Goal: Task Accomplishment & Management: Complete application form

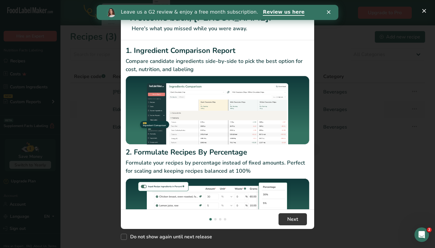
click at [328, 10] on div "Leave us a G2 review & enjoy a free month subscription. Review us here" at bounding box center [218, 12] width 242 height 10
click at [331, 14] on div "Close" at bounding box center [330, 12] width 6 height 4
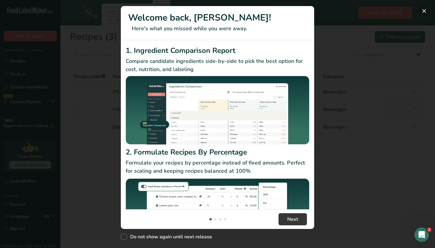
click at [424, 12] on button "New Features" at bounding box center [424, 11] width 10 height 10
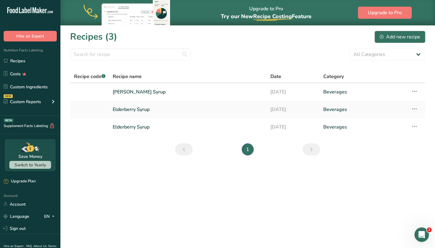
click at [403, 39] on div "Add new recipe" at bounding box center [400, 36] width 40 height 7
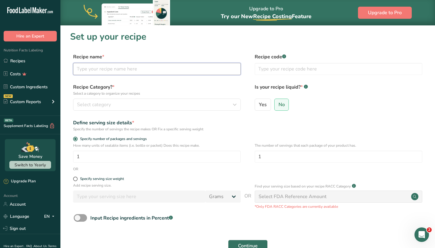
click at [110, 70] on input "text" at bounding box center [157, 69] width 168 height 12
type input "Turmeric Ginger"
click at [83, 108] on span "Select category" at bounding box center [94, 104] width 34 height 7
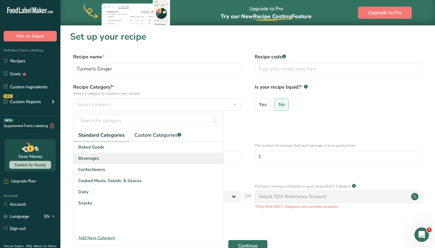
click at [95, 159] on span "Beverages" at bounding box center [88, 158] width 21 height 6
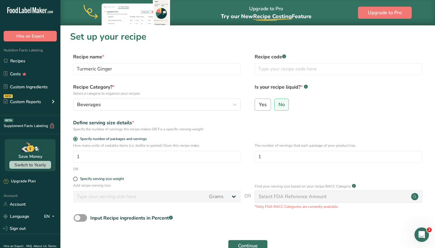
click at [268, 106] on label "Yes" at bounding box center [263, 104] width 16 height 12
click at [259, 106] on input "Yes" at bounding box center [257, 104] width 4 height 4
radio input "true"
radio input "false"
select select "22"
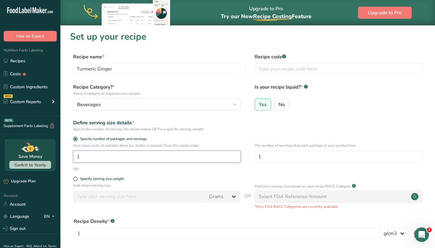
click at [104, 159] on input "1" at bounding box center [157, 156] width 168 height 12
type input "24"
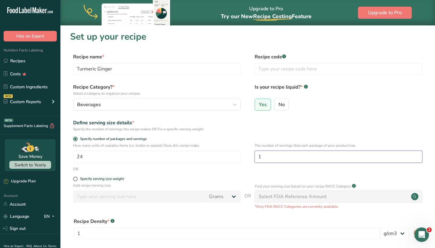
click at [269, 160] on input "1" at bounding box center [339, 156] width 168 height 12
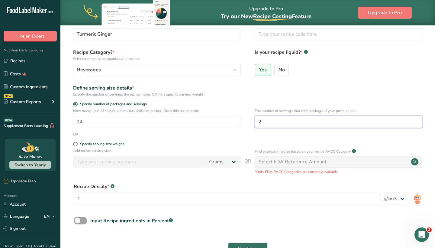
scroll to position [38, 0]
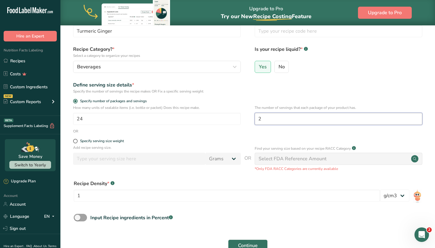
type input "2"
click at [282, 159] on div "Select FDA Reference Amount" at bounding box center [293, 158] width 68 height 7
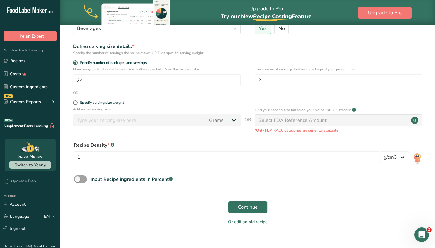
scroll to position [76, 0]
click at [246, 205] on span "Continue" at bounding box center [248, 206] width 20 height 7
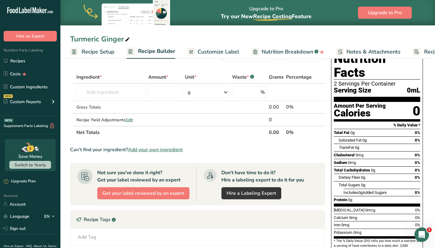
scroll to position [15, 0]
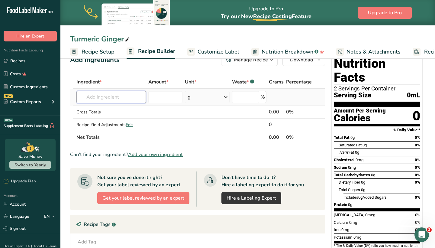
click at [121, 95] on input "text" at bounding box center [110, 97] width 69 height 12
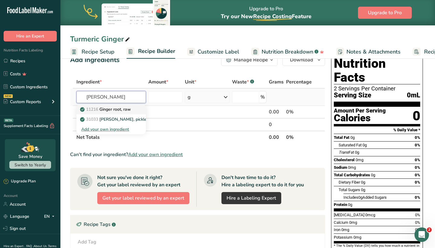
type input "[PERSON_NAME]"
click at [119, 110] on p "11216 [PERSON_NAME], raw" at bounding box center [106, 109] width 50 height 6
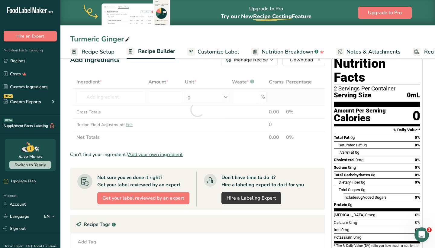
type input "Ginger root, raw"
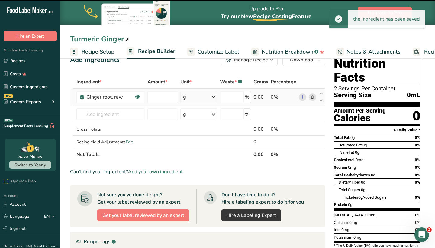
type input "0"
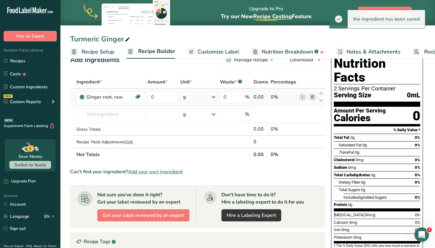
click at [214, 98] on icon at bounding box center [213, 97] width 7 height 11
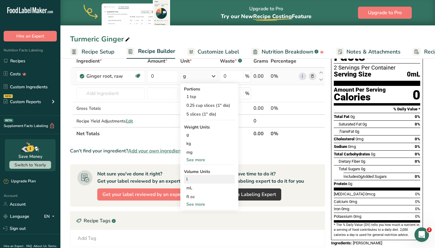
scroll to position [40, 0]
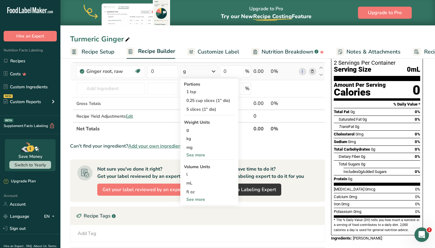
click at [195, 198] on div "See more" at bounding box center [209, 199] width 51 height 6
click at [193, 217] on div "cup" at bounding box center [209, 218] width 46 height 6
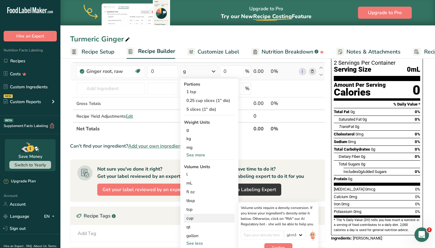
click at [198, 220] on div "cup" at bounding box center [209, 218] width 46 height 6
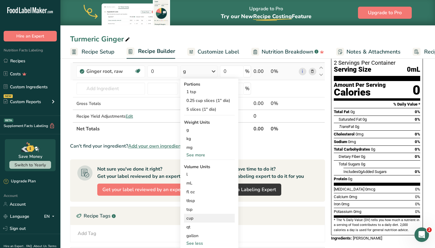
click at [193, 217] on div "cup" at bounding box center [209, 218] width 46 height 6
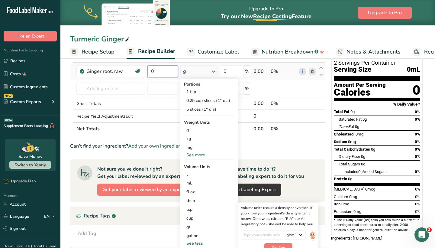
click at [162, 69] on input "0" at bounding box center [162, 71] width 31 height 12
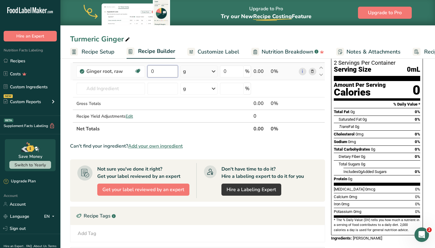
type input "1"
click at [190, 74] on div "Ingredient * Amount * Unit * Waste * .a-a{fill:#347362;}.b-a{fill:#fff;} Grams …" at bounding box center [197, 92] width 255 height 85
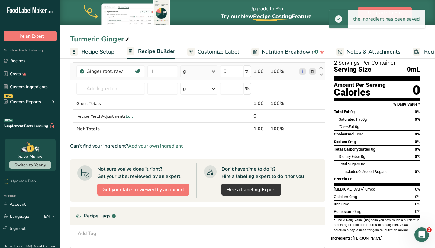
click at [218, 73] on td "g Portions 1 tsp 0.25 cup slices (1" dia) 5 slices (1" dia) Weight Units g kg m…" at bounding box center [198, 71] width 39 height 17
click at [214, 73] on icon at bounding box center [213, 71] width 7 height 11
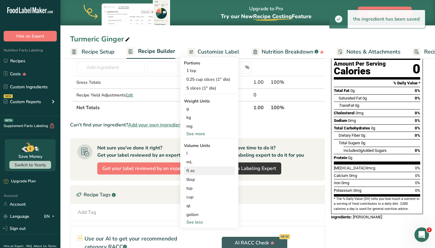
scroll to position [74, 0]
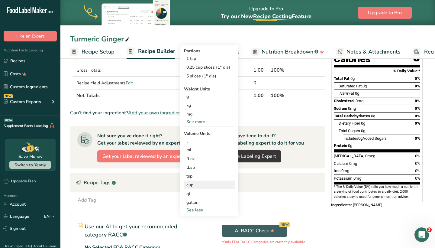
click at [198, 184] on div "cup" at bounding box center [209, 185] width 46 height 6
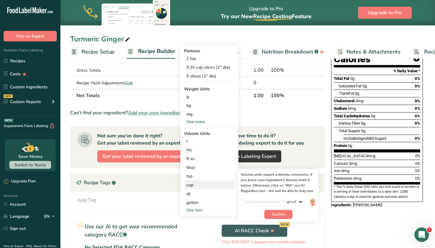
click at [198, 183] on div "cup" at bounding box center [209, 185] width 46 height 6
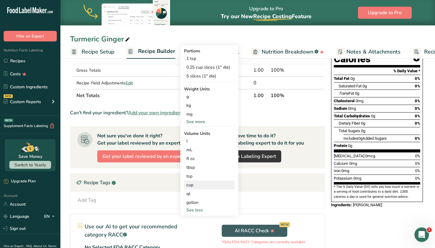
click at [198, 183] on div "cup" at bounding box center [209, 185] width 46 height 6
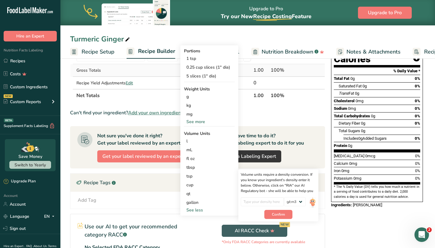
click at [148, 75] on td at bounding box center [162, 70] width 33 height 13
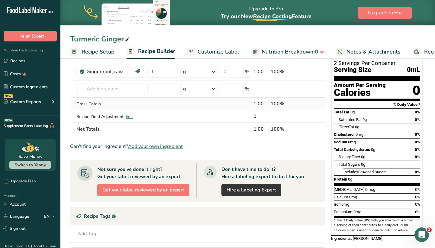
scroll to position [40, 0]
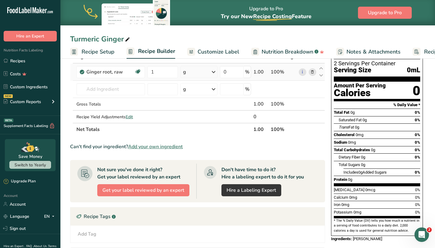
click at [191, 80] on td "g Portions 1 tsp 0.25 cup slices (1" dia) 5 slices (1" dia) Weight Units g kg m…" at bounding box center [198, 71] width 39 height 17
click at [192, 103] on td at bounding box center [198, 104] width 39 height 13
click at [192, 96] on td "g Weight Units g kg mg See more Volume Units l Volume units require a density c…" at bounding box center [198, 89] width 39 height 17
click at [212, 88] on icon at bounding box center [213, 89] width 7 height 11
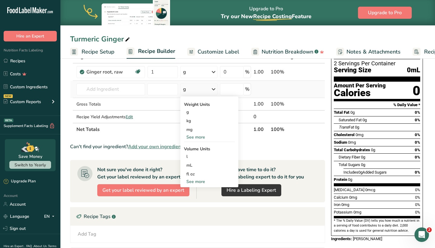
click at [217, 89] on icon at bounding box center [213, 89] width 7 height 11
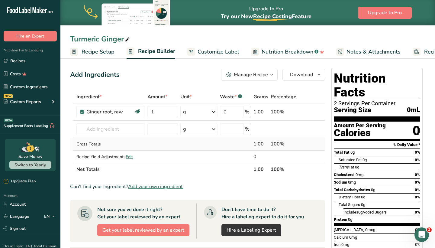
scroll to position [0, 0]
click at [166, 113] on input "1" at bounding box center [162, 112] width 31 height 12
type input "0"
click at [110, 124] on div "Ingredient * Amount * Unit * Waste * .a-a{fill:#347362;}.b-a{fill:#fff;} Grams …" at bounding box center [197, 132] width 255 height 85
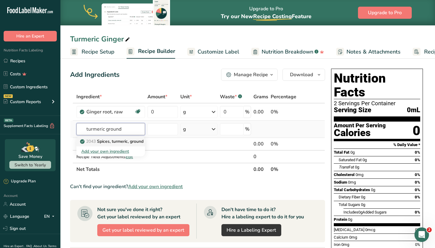
type input "turmeric ground"
click at [113, 141] on p "2043 Spices, turmeric, ground" at bounding box center [112, 141] width 62 height 6
type input "Spices, turmeric, ground"
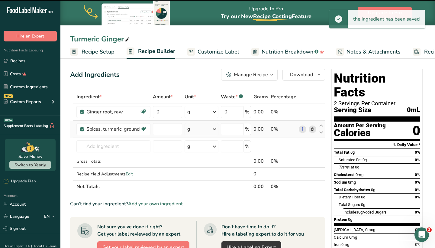
type input "0"
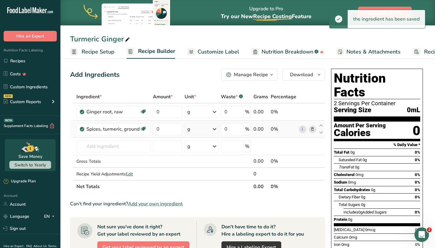
click at [216, 127] on icon at bounding box center [214, 129] width 7 height 11
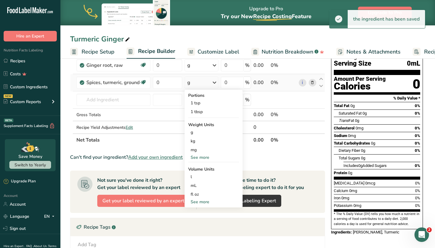
scroll to position [48, 0]
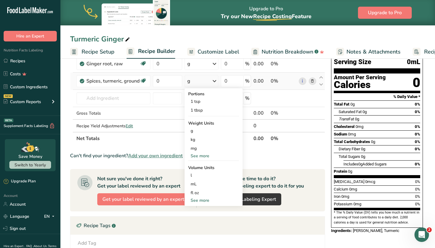
click at [198, 201] on div "See more" at bounding box center [213, 200] width 51 height 6
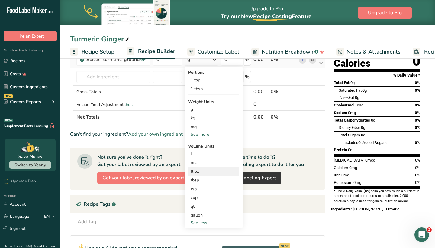
scroll to position [72, 0]
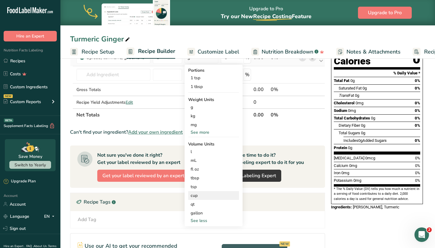
click at [198, 195] on div "cup" at bounding box center [214, 195] width 46 height 6
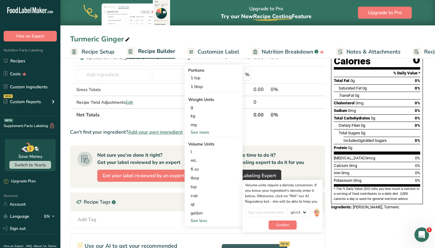
click at [279, 109] on th "0%" at bounding box center [283, 114] width 28 height 13
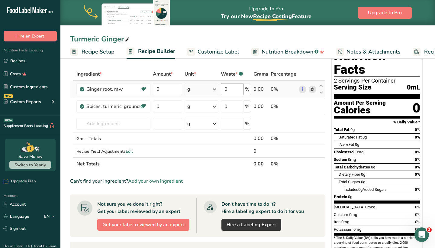
scroll to position [19, 0]
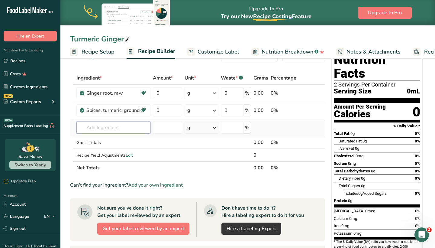
click at [122, 127] on input "text" at bounding box center [113, 127] width 74 height 12
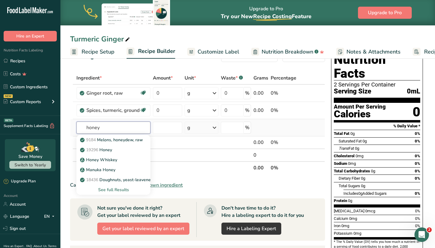
type input "honey"
drag, startPoint x: 122, startPoint y: 127, endPoint x: 105, endPoint y: 150, distance: 27.8
click at [105, 150] on p "19296 Honey" at bounding box center [96, 149] width 31 height 6
type input "Honey"
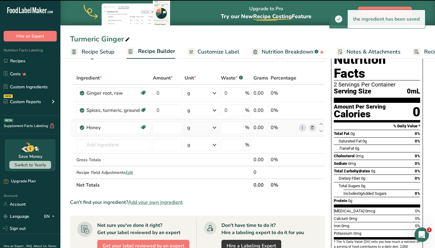
type input "0"
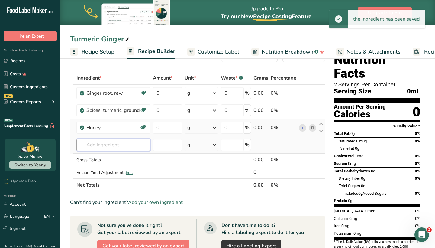
click at [108, 143] on input "text" at bounding box center [113, 145] width 74 height 12
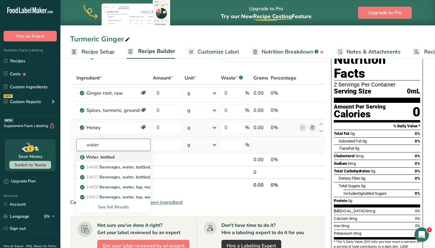
type input "water"
click at [105, 160] on link "Water, bottled" at bounding box center [113, 157] width 74 height 10
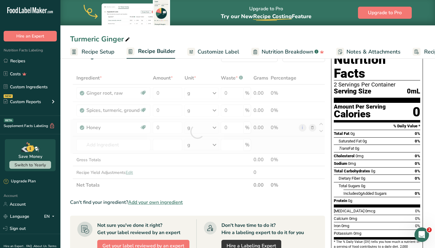
type input "Water, bottled"
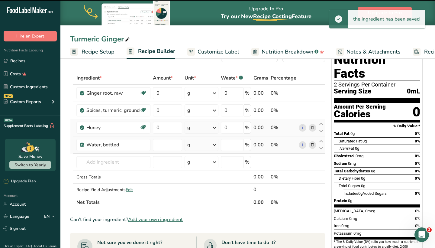
type input "0"
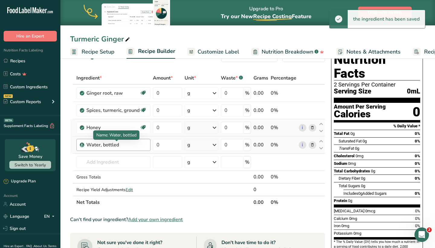
click at [144, 143] on div "Water, bottled" at bounding box center [116, 144] width 60 height 7
click at [142, 144] on div "Water, bottled" at bounding box center [116, 144] width 60 height 7
click at [134, 144] on div "Water, bottled" at bounding box center [116, 144] width 60 height 7
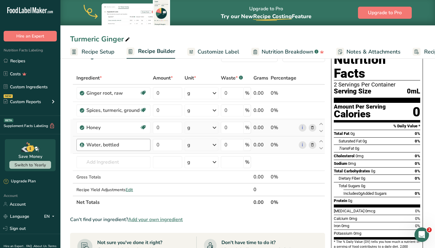
click at [134, 144] on div "Water, bottled" at bounding box center [116, 144] width 60 height 7
click at [105, 142] on div "Water, bottled" at bounding box center [116, 144] width 60 height 7
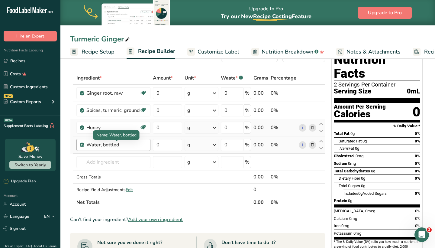
click at [105, 142] on div "Water, bottled" at bounding box center [116, 144] width 60 height 7
click at [110, 144] on div "Water, bottled" at bounding box center [116, 144] width 60 height 7
click at [135, 145] on div "Water, bottled" at bounding box center [116, 144] width 60 height 7
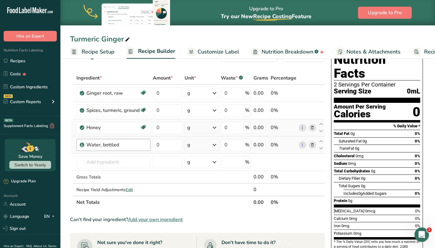
click at [92, 141] on div "Water, bottled" at bounding box center [116, 144] width 60 height 7
click at [314, 142] on icon at bounding box center [312, 145] width 4 height 6
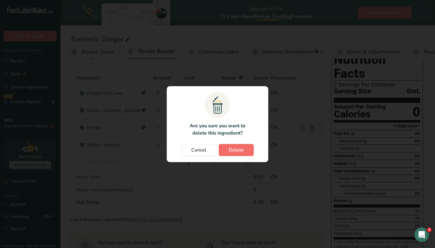
click at [238, 150] on span "Delete" at bounding box center [236, 149] width 15 height 7
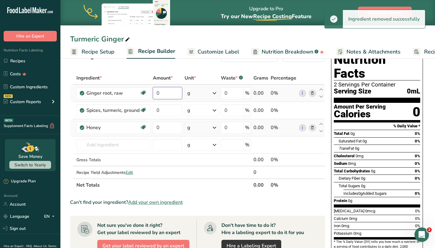
click at [164, 95] on input "0" at bounding box center [167, 93] width 29 height 12
type input "1"
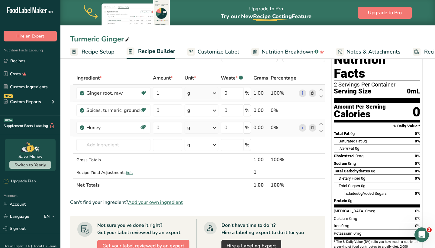
click at [213, 96] on div "Ingredient * Amount * Unit * Waste * .a-a{fill:#347362;}.b-a{fill:#fff;} Grams …" at bounding box center [197, 132] width 255 height 120
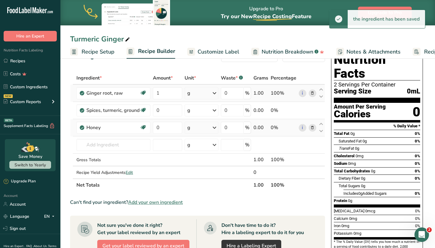
click at [214, 95] on icon at bounding box center [214, 93] width 7 height 11
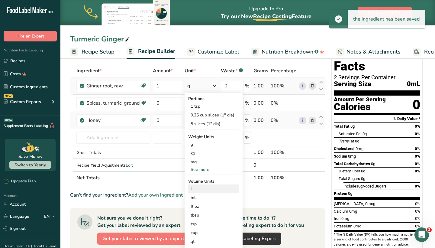
scroll to position [30, 0]
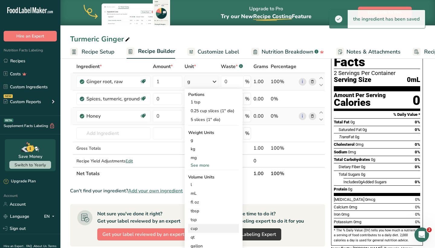
click at [197, 230] on div "cup" at bounding box center [214, 228] width 46 height 6
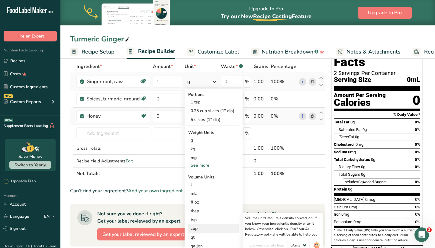
click at [197, 230] on div "cup" at bounding box center [214, 228] width 46 height 6
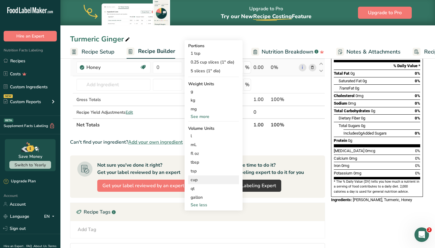
scroll to position [80, 0]
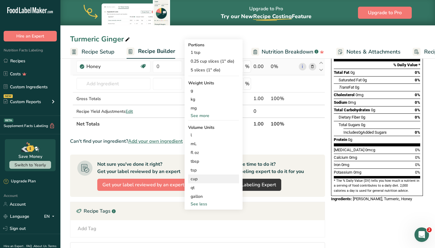
click at [191, 177] on div "cup" at bounding box center [214, 178] width 46 height 6
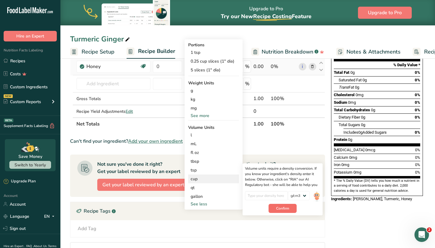
click at [285, 210] on span "Confirm" at bounding box center [282, 207] width 13 height 5
click at [284, 193] on input "number" at bounding box center [266, 195] width 43 height 9
select select "23"
click at [285, 212] on span "Confirm" at bounding box center [282, 210] width 13 height 5
click at [256, 130] on section "Ingredient * Amount * Unit * Waste * .a-a{fill:#347362;}.b-a{fill:#fff;} Grams …" at bounding box center [197, 168] width 255 height 314
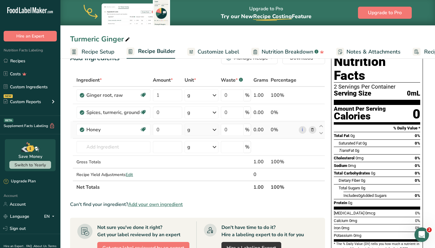
scroll to position [14, 0]
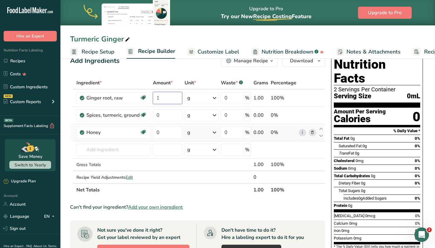
click at [159, 95] on input "1" at bounding box center [167, 98] width 29 height 12
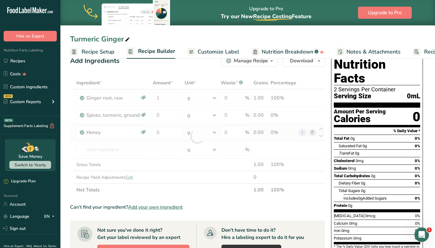
click at [195, 97] on div "Ingredient * Amount * Unit * Waste * .a-a{fill:#347362;}.b-a{fill:#fff;} Grams …" at bounding box center [197, 136] width 255 height 120
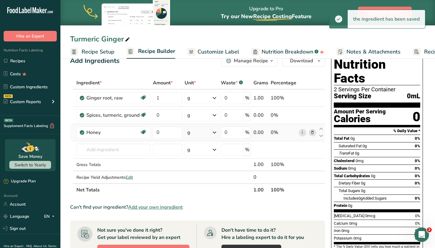
click at [213, 93] on icon at bounding box center [214, 97] width 7 height 11
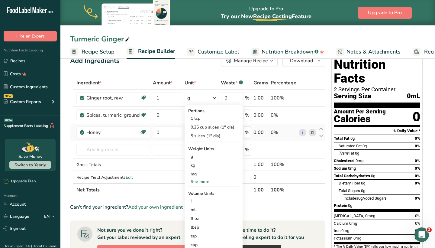
click at [197, 81] on div "Unit *" at bounding box center [202, 82] width 34 height 7
click at [194, 74] on div "Add Ingredients Manage Recipe Delete Recipe Duplicate Recipe Scale Recipe Save …" at bounding box center [199, 226] width 259 height 348
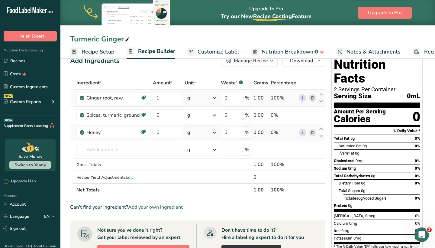
click at [216, 100] on icon at bounding box center [214, 97] width 7 height 11
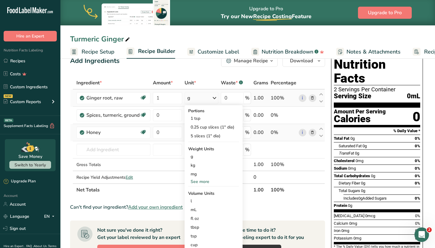
click at [211, 97] on icon at bounding box center [214, 97] width 7 height 11
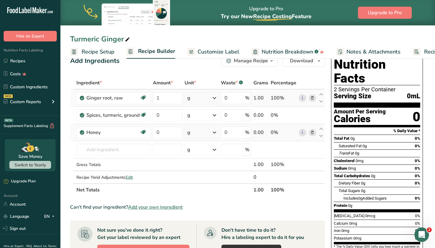
click at [211, 97] on icon at bounding box center [214, 97] width 7 height 11
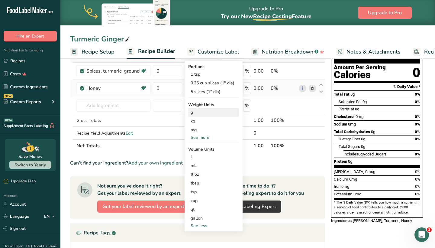
scroll to position [60, 0]
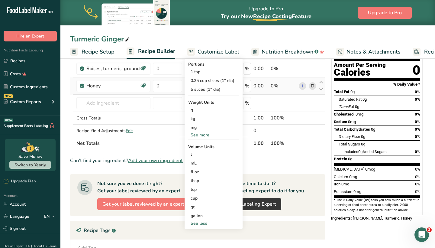
click at [197, 134] on div "See more" at bounding box center [213, 135] width 51 height 6
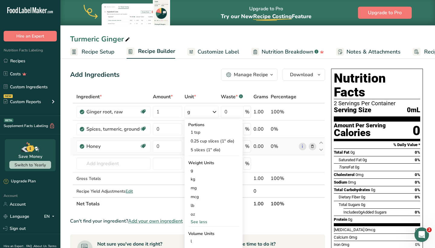
scroll to position [0, 0]
click at [216, 64] on section "Add Ingredients Manage Recipe Delete Recipe Duplicate Recipe Scale Recipe Save …" at bounding box center [247, 239] width 375 height 367
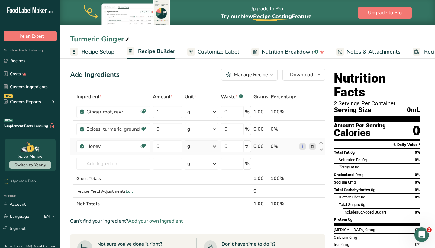
click at [101, 51] on span "Recipe Setup" at bounding box center [98, 52] width 33 height 8
select select "22"
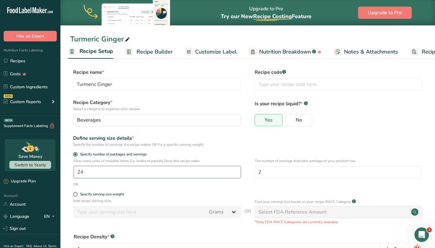
click at [90, 175] on input "24" at bounding box center [157, 172] width 167 height 12
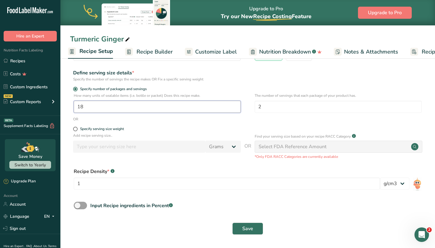
scroll to position [65, 0]
type input "18"
click at [353, 166] on div "Recipe Density * .a-a{fill:#347362;}.b-a{fill:#fff;} 1 lb/ft3 g/cm3" at bounding box center [247, 180] width 355 height 33
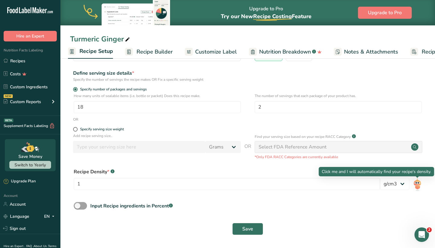
click at [419, 180] on img at bounding box center [417, 185] width 9 height 14
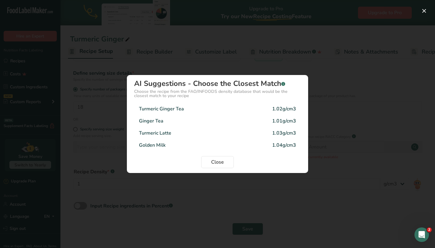
click at [195, 111] on div "Turmeric Ginger Tea 1.02g/cm3" at bounding box center [217, 109] width 167 height 12
type input "1.02"
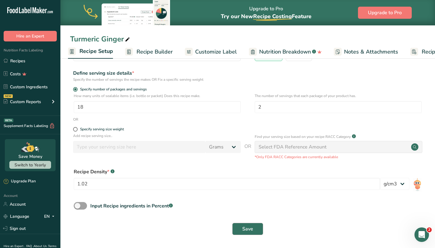
click at [239, 226] on button "Save" at bounding box center [247, 229] width 31 height 12
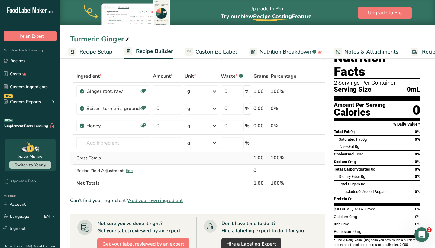
scroll to position [9, 0]
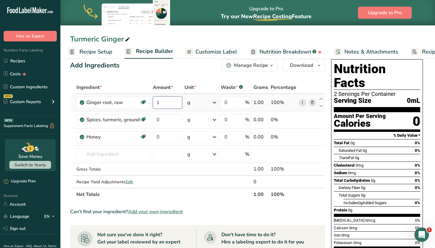
click at [176, 100] on input "1" at bounding box center [167, 102] width 29 height 12
type input "100"
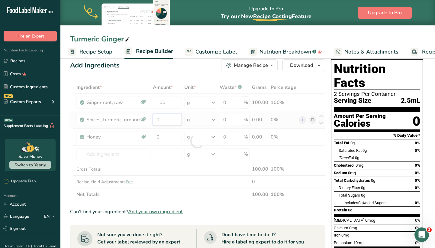
click at [169, 122] on div "Ingredient * Amount * Unit * Waste * .a-a{fill:#347362;}.b-a{fill:#fff;} Grams …" at bounding box center [197, 141] width 255 height 120
click at [169, 122] on div at bounding box center [197, 141] width 255 height 120
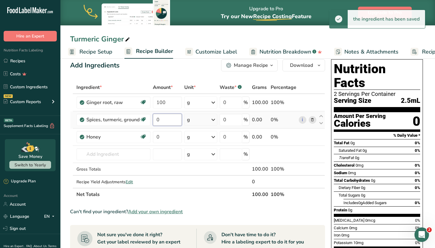
click at [163, 120] on input "0" at bounding box center [167, 120] width 29 height 12
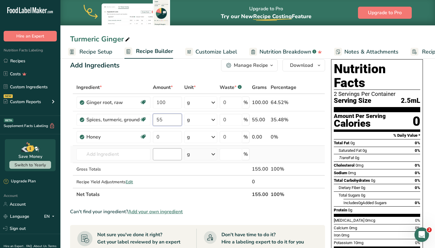
scroll to position [11, 0]
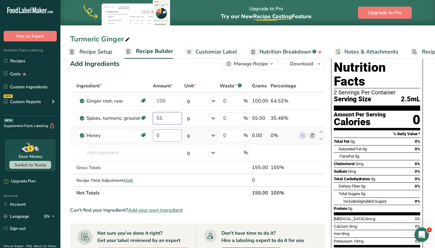
type input "55"
click at [169, 135] on div "Ingredient * Amount * Unit * Waste * .a-a{fill:#347362;}.b-a{fill:#fff;} Grams …" at bounding box center [197, 139] width 255 height 120
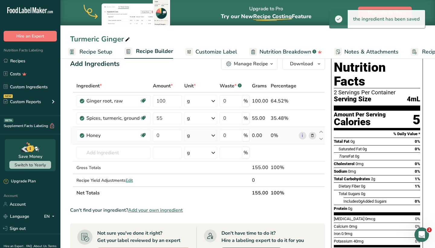
click at [212, 135] on div "Ingredient * Amount * Unit * Waste * .a-a{fill:#347362;}.b-a{fill:#fff;} Grams …" at bounding box center [197, 139] width 255 height 120
click at [214, 134] on icon at bounding box center [213, 135] width 7 height 11
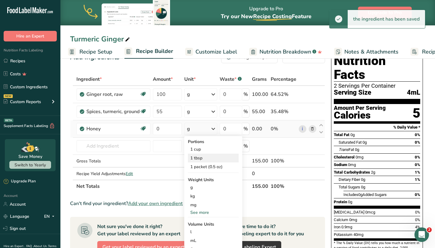
scroll to position [18, 0]
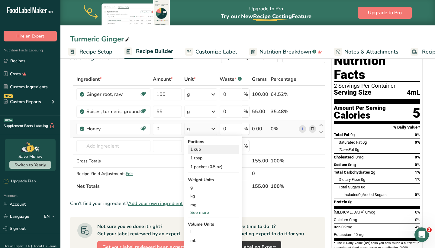
click at [194, 150] on div "1 cup" at bounding box center [213, 149] width 51 height 9
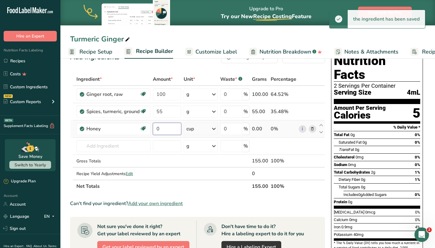
click at [165, 128] on input "0" at bounding box center [167, 129] width 28 height 12
type input "1"
click at [124, 147] on div "Ingredient * Amount * Unit * Waste * .a-a{fill:#347362;}.b-a{fill:#fff;} Grams …" at bounding box center [197, 133] width 255 height 120
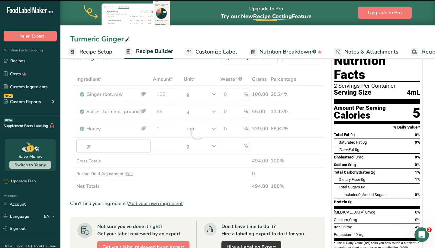
type input "gro"
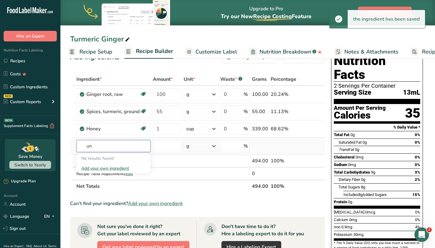
type input "u"
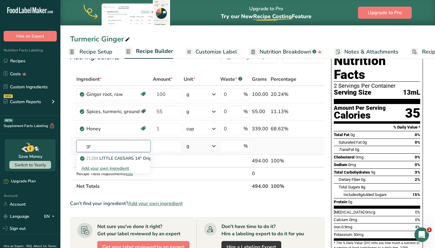
type input "g"
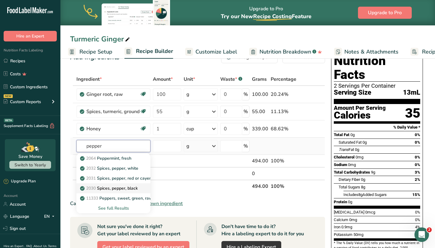
type input "pepper"
click at [121, 187] on p "2030 Spices, pepper, black" at bounding box center [109, 188] width 56 height 6
type input "Spices, pepper, black"
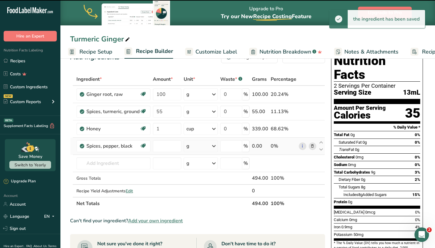
type input "0"
click at [211, 148] on icon at bounding box center [213, 145] width 7 height 11
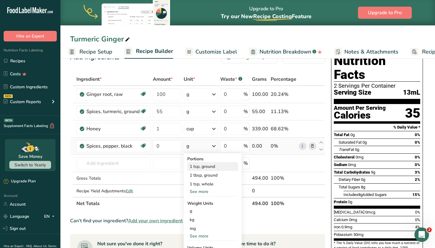
click at [197, 168] on div "1 tsp, ground" at bounding box center [212, 166] width 51 height 9
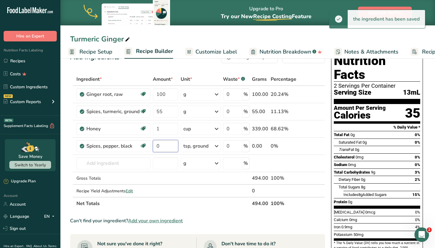
click at [166, 148] on input "0" at bounding box center [165, 146] width 25 height 12
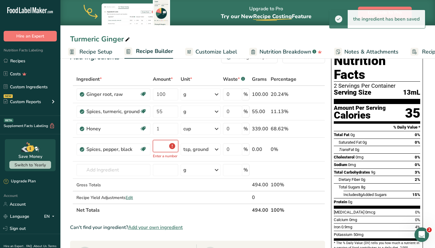
type input "0.5"
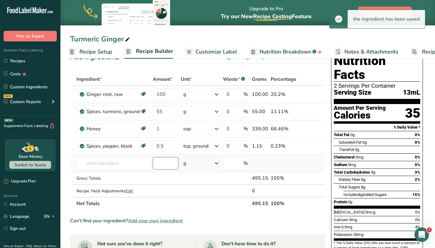
click at [172, 157] on div "Ingredient * Amount * Unit * Waste * .a-a{fill:#347362;}.b-a{fill:#fff;} Grams …" at bounding box center [197, 141] width 255 height 137
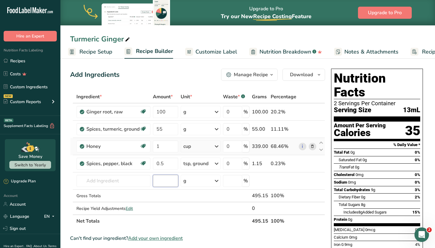
scroll to position [4, 0]
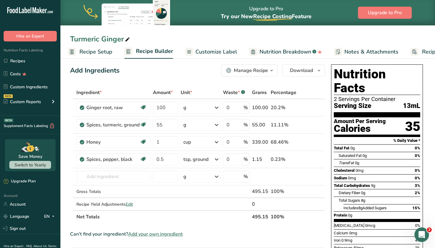
click at [92, 54] on span "Recipe Setup" at bounding box center [95, 52] width 33 height 8
select select "22"
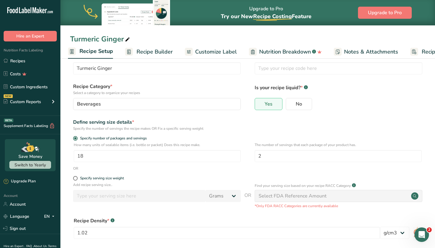
scroll to position [24, 0]
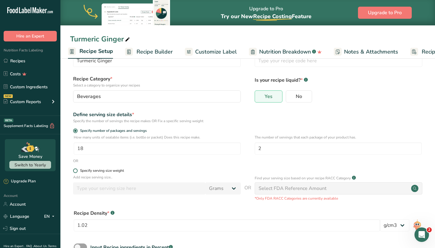
click at [76, 171] on span at bounding box center [75, 170] width 5 height 5
click at [76, 171] on input "Specify serving size weight" at bounding box center [75, 171] width 4 height 4
radio input "true"
radio input "false"
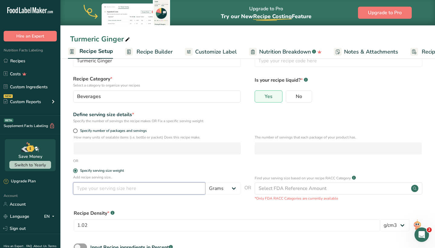
click at [94, 193] on input "number" at bounding box center [139, 188] width 132 height 12
click at [139, 188] on input "number" at bounding box center [139, 188] width 132 height 12
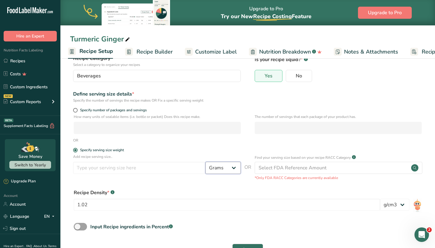
scroll to position [36, 0]
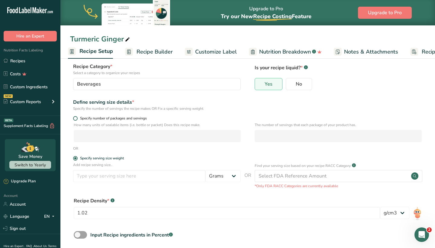
click at [76, 118] on span at bounding box center [75, 118] width 5 height 5
click at [76, 118] on input "Specify number of packages and servings" at bounding box center [75, 118] width 4 height 4
radio input "true"
radio input "false"
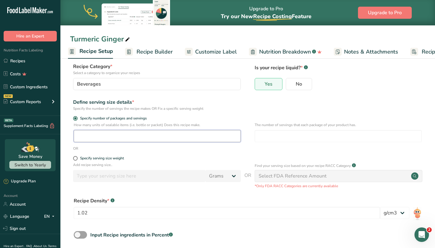
click at [121, 136] on input "number" at bounding box center [157, 136] width 167 height 12
type input "18"
click at [311, 137] on input "number" at bounding box center [338, 136] width 167 height 12
type input "2"
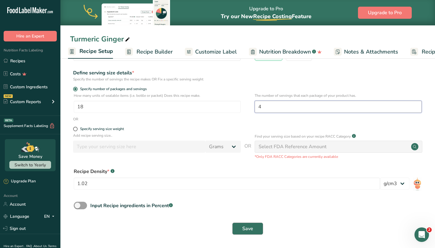
scroll to position [65, 0]
type input "4"
click at [249, 231] on span "Save" at bounding box center [247, 228] width 11 height 7
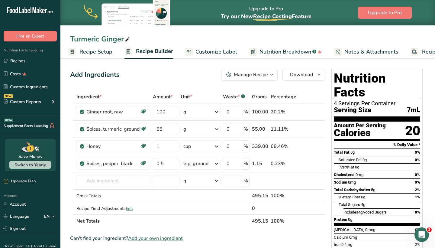
click at [298, 51] on span "Nutrition Breakdown" at bounding box center [285, 52] width 52 height 8
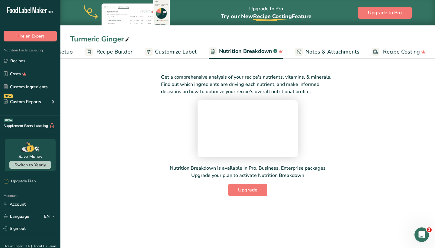
click at [177, 50] on span "Customize Label" at bounding box center [176, 52] width 42 height 8
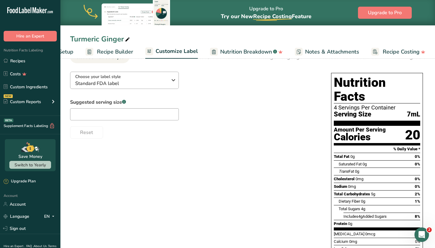
scroll to position [34, 0]
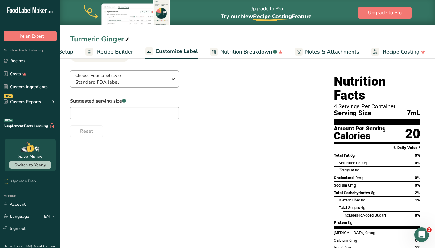
click at [172, 79] on icon "button" at bounding box center [173, 78] width 7 height 11
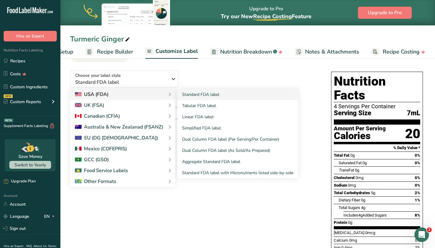
click at [136, 92] on div "USA (FDA)" at bounding box center [122, 94] width 95 height 7
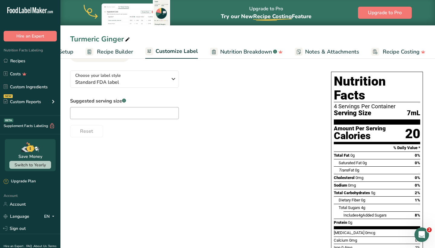
click at [164, 154] on div "Choose your label style Standard FDA label USA (FDA) Standard FDA label Tabular…" at bounding box center [247, 181] width 355 height 231
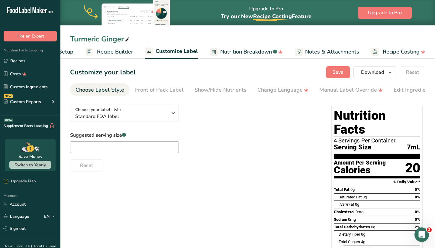
scroll to position [0, 0]
click at [224, 87] on div "Show/Hide Nutrients" at bounding box center [221, 90] width 52 height 8
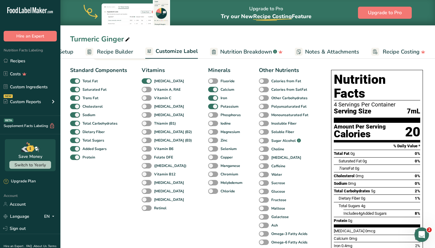
scroll to position [36, 0]
click at [208, 114] on span at bounding box center [213, 115] width 10 height 6
click at [208, 114] on input "Phosphorus" at bounding box center [210, 115] width 4 height 4
checkbox input "true"
click at [208, 123] on span at bounding box center [213, 124] width 10 height 6
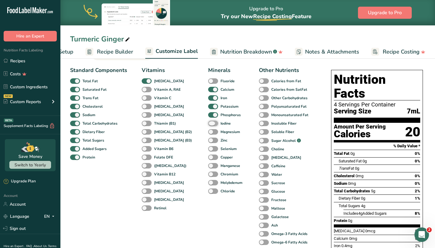
click at [208, 123] on input "Iodine" at bounding box center [210, 123] width 4 height 4
checkbox input "true"
click at [208, 134] on span at bounding box center [213, 132] width 10 height 6
click at [208, 134] on input "Magnesium" at bounding box center [210, 132] width 4 height 4
checkbox input "true"
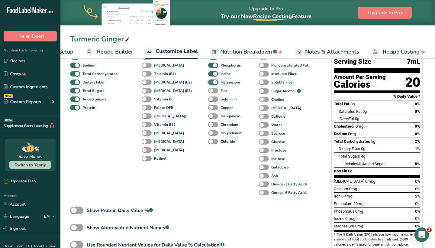
scroll to position [98, 0]
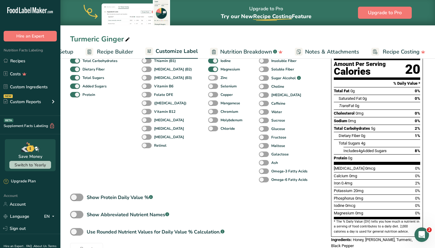
click at [208, 75] on span at bounding box center [213, 78] width 10 height 6
click at [208, 76] on input "Zinc" at bounding box center [210, 78] width 4 height 4
checkbox input "true"
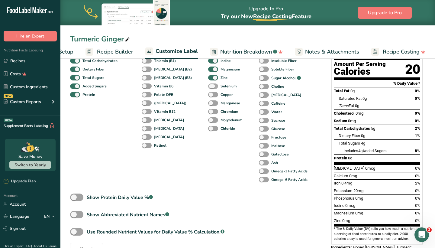
click at [208, 85] on span at bounding box center [213, 86] width 10 height 6
click at [208, 85] on input "Selenium" at bounding box center [210, 86] width 4 height 4
checkbox input "true"
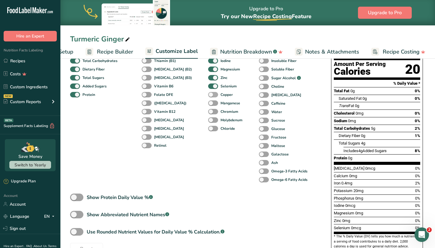
click at [208, 93] on span at bounding box center [213, 95] width 10 height 6
click at [208, 93] on input "Copper" at bounding box center [210, 94] width 4 height 4
checkbox input "true"
click at [208, 103] on span at bounding box center [213, 103] width 10 height 6
click at [208, 103] on input "Manganese" at bounding box center [210, 103] width 4 height 4
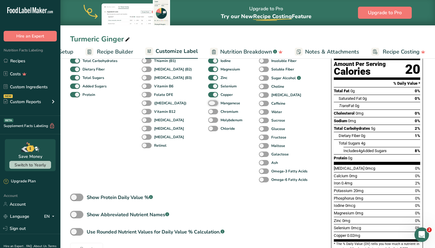
checkbox input "true"
click at [208, 112] on span at bounding box center [213, 112] width 10 height 6
click at [208, 112] on input "Chromium" at bounding box center [210, 111] width 4 height 4
checkbox input "true"
click at [208, 127] on span at bounding box center [213, 129] width 10 height 6
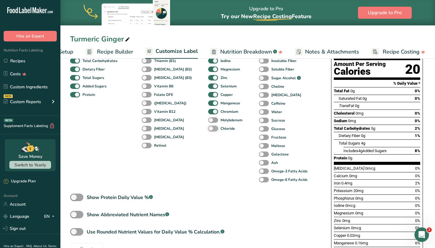
click at [208, 127] on input "Chloride" at bounding box center [210, 128] width 4 height 4
checkbox input "true"
click at [208, 121] on span at bounding box center [213, 120] width 10 height 6
click at [208, 121] on input "Molybdenum" at bounding box center [210, 120] width 4 height 4
checkbox input "true"
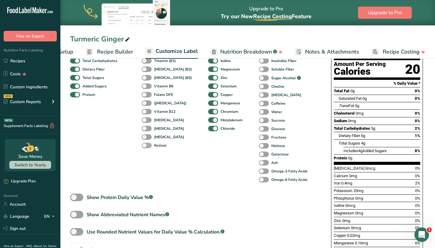
click at [144, 147] on span at bounding box center [147, 146] width 10 height 6
click at [144, 147] on input "Retinol" at bounding box center [144, 145] width 4 height 4
checkbox input "true"
click at [146, 135] on span at bounding box center [147, 137] width 10 height 6
click at [146, 135] on input "[MEDICAL_DATA]" at bounding box center [144, 137] width 4 height 4
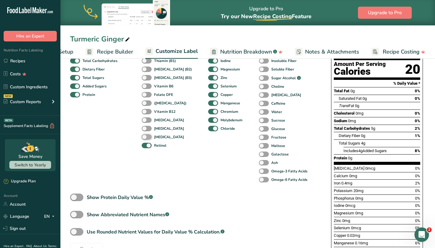
checkbox input "true"
click at [146, 129] on span at bounding box center [147, 129] width 10 height 6
click at [146, 129] on input "[MEDICAL_DATA]" at bounding box center [144, 128] width 4 height 4
checkbox input "true"
click at [146, 122] on span at bounding box center [147, 120] width 10 height 6
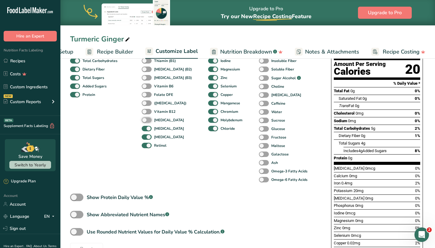
click at [146, 122] on input "[MEDICAL_DATA]" at bounding box center [144, 120] width 4 height 4
checkbox input "true"
click at [146, 104] on span at bounding box center [147, 103] width 10 height 6
click at [146, 104] on input "([MEDICAL_DATA])" at bounding box center [144, 103] width 4 height 4
checkbox input "true"
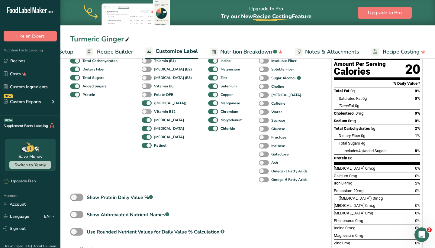
click at [146, 111] on span at bounding box center [147, 112] width 10 height 6
click at [146, 111] on input "Vitamin B12" at bounding box center [144, 111] width 4 height 4
checkbox input "true"
click at [146, 95] on span at bounding box center [147, 95] width 10 height 6
click at [146, 95] on input "Folate DFE" at bounding box center [144, 94] width 4 height 4
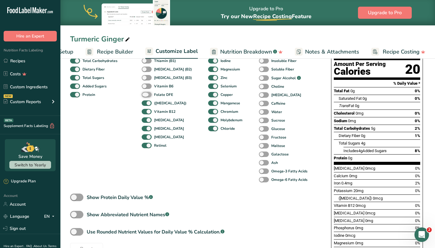
checkbox input "true"
click at [148, 81] on div "[MEDICAL_DATA] (B3)" at bounding box center [148, 77] width 13 height 8
click at [148, 87] on span at bounding box center [147, 86] width 10 height 6
click at [146, 87] on input "Vitamin B6" at bounding box center [144, 86] width 4 height 4
checkbox input "true"
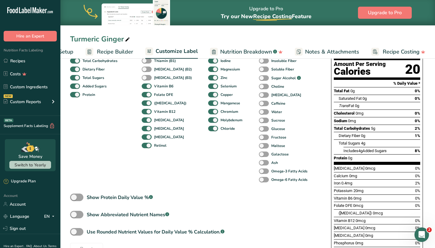
click at [147, 79] on span at bounding box center [147, 78] width 10 height 6
click at [146, 79] on input "[MEDICAL_DATA] (B3)" at bounding box center [144, 78] width 4 height 4
checkbox input "true"
click at [147, 65] on div "[MEDICAL_DATA] (B2)" at bounding box center [148, 69] width 13 height 8
click at [147, 60] on span at bounding box center [147, 61] width 10 height 6
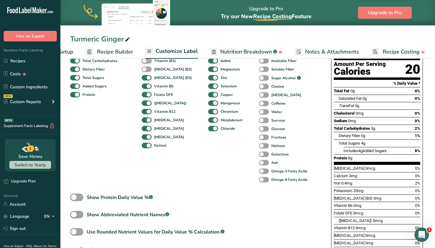
click at [146, 60] on input "Thiamin (B1)" at bounding box center [144, 61] width 4 height 4
checkbox input "true"
click at [146, 67] on span at bounding box center [147, 69] width 10 height 6
click at [146, 67] on input "[MEDICAL_DATA] (B2)" at bounding box center [144, 69] width 4 height 4
checkbox input "true"
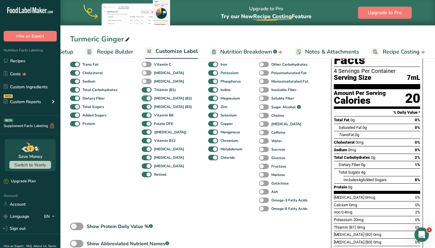
scroll to position [64, 0]
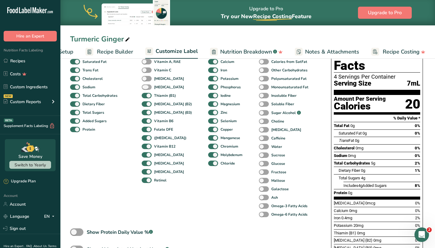
click at [146, 86] on span at bounding box center [147, 87] width 10 height 6
click at [146, 86] on input "[MEDICAL_DATA]" at bounding box center [144, 87] width 4 height 4
checkbox input "true"
click at [146, 81] on span at bounding box center [147, 79] width 10 height 6
click at [146, 80] on input "[MEDICAL_DATA]" at bounding box center [144, 78] width 4 height 4
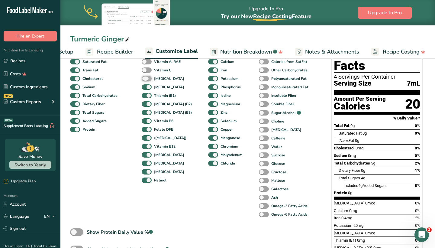
checkbox input "true"
click at [146, 71] on span at bounding box center [147, 70] width 10 height 6
click at [146, 71] on input "Vitamin C" at bounding box center [144, 70] width 4 height 4
checkbox input "true"
click at [146, 63] on span at bounding box center [147, 62] width 10 height 6
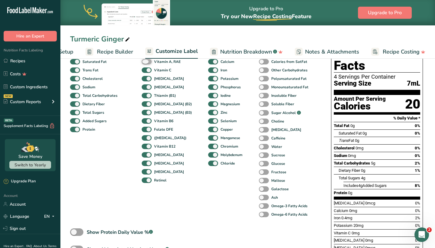
click at [146, 63] on input "Vitamin A, RAE" at bounding box center [144, 62] width 4 height 4
checkbox input "true"
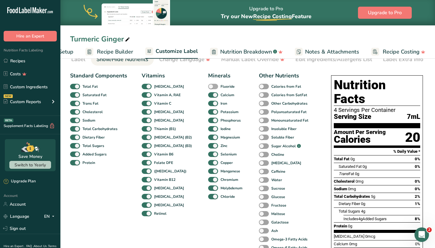
click at [208, 87] on span at bounding box center [213, 87] width 10 height 6
click at [208, 87] on input "Fluoride" at bounding box center [210, 86] width 4 height 4
checkbox input "true"
click at [269, 88] on span "Calories from Fat" at bounding box center [285, 86] width 32 height 5
click at [259, 88] on input "Calories from Fat" at bounding box center [261, 86] width 4 height 4
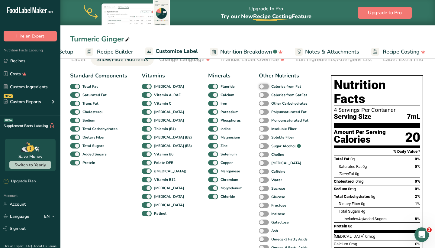
checkbox input "true"
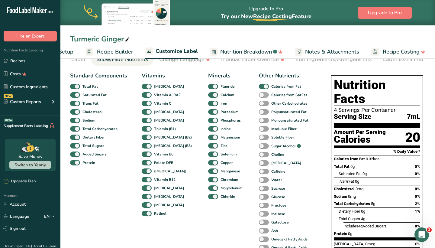
click at [259, 93] on span at bounding box center [264, 95] width 10 height 6
click at [259, 93] on input "Calories from SatFat" at bounding box center [261, 95] width 4 height 4
checkbox input "true"
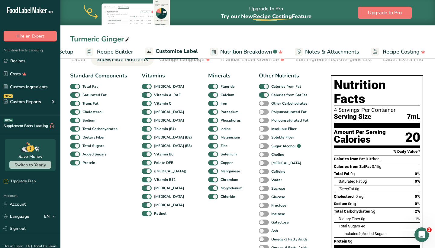
click at [259, 105] on span at bounding box center [264, 104] width 10 height 6
click at [259, 105] on input "Other Carbohydrates" at bounding box center [261, 103] width 4 height 4
checkbox input "true"
click at [259, 113] on span at bounding box center [264, 112] width 10 height 6
click at [259, 113] on input "Polyunsaturated Fat" at bounding box center [261, 112] width 4 height 4
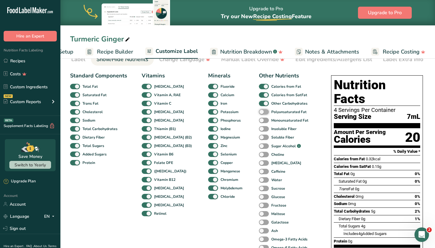
checkbox input "true"
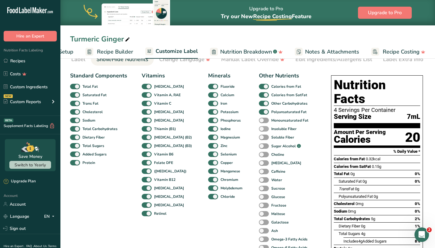
drag, startPoint x: 252, startPoint y: 121, endPoint x: 253, endPoint y: 130, distance: 9.1
click at [259, 121] on span at bounding box center [264, 120] width 10 height 6
click at [259, 121] on input "Monounsaturated Fat" at bounding box center [261, 120] width 4 height 4
checkbox input "true"
click at [259, 130] on span at bounding box center [264, 129] width 10 height 6
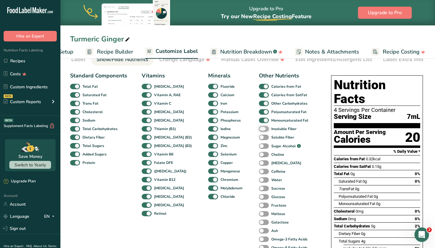
click at [259, 130] on input "Insoluble Fiber" at bounding box center [261, 129] width 4 height 4
checkbox input "true"
click at [259, 135] on span at bounding box center [264, 137] width 10 height 6
click at [259, 135] on input "Soluble Fiber" at bounding box center [261, 137] width 4 height 4
checkbox input "true"
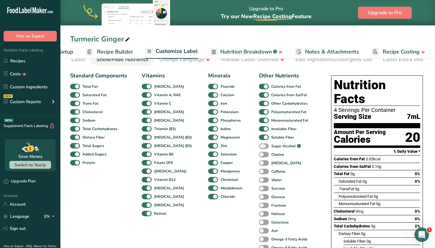
click at [259, 146] on span at bounding box center [264, 146] width 10 height 6
click at [259, 146] on input "Sugar Alcohol .a-a{fill:#347362;}.b-a{fill:#fff;}" at bounding box center [261, 146] width 4 height 4
checkbox input "true"
click at [259, 153] on span at bounding box center [264, 155] width 10 height 6
click at [259, 153] on input "Choline" at bounding box center [261, 154] width 4 height 4
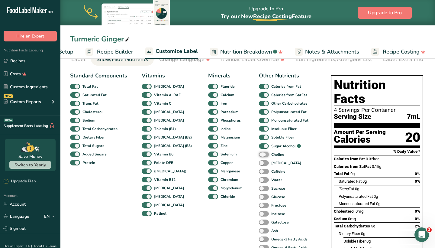
checkbox input "true"
click at [259, 162] on span at bounding box center [264, 163] width 10 height 6
click at [259, 162] on input "[MEDICAL_DATA]" at bounding box center [261, 163] width 4 height 4
checkbox input "true"
click at [259, 171] on span at bounding box center [264, 172] width 10 height 6
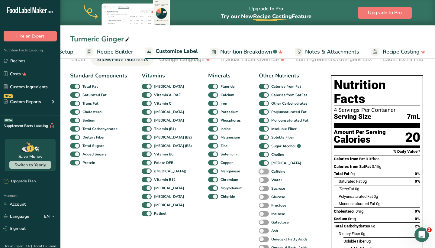
click at [259, 171] on input "Caffeine" at bounding box center [261, 171] width 4 height 4
checkbox input "true"
click at [259, 182] on span at bounding box center [264, 180] width 10 height 6
click at [259, 182] on input "Water" at bounding box center [261, 180] width 4 height 4
checkbox input "true"
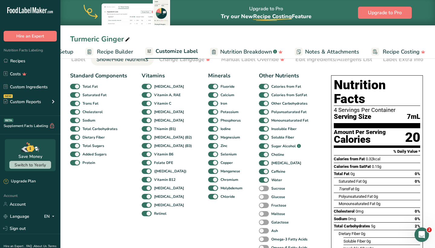
click at [253, 191] on div "Standard Components Total Fat Saturated Fat Trans Fat [MEDICAL_DATA] Sodium Tot…" at bounding box center [194, 208] width 249 height 278
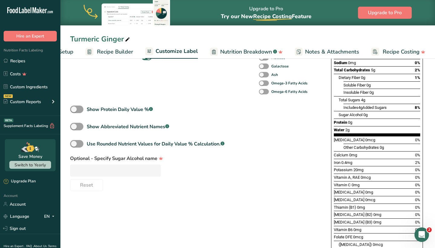
click at [253, 205] on div "Choose your label style Standard FDA label USA (FDA) Standard FDA label Tabular…" at bounding box center [247, 170] width 355 height 514
click at [259, 92] on span at bounding box center [264, 92] width 10 height 6
click at [259, 92] on input "Omega-6 Fatty Acids" at bounding box center [261, 91] width 4 height 4
checkbox input "true"
click at [259, 83] on span at bounding box center [264, 83] width 10 height 6
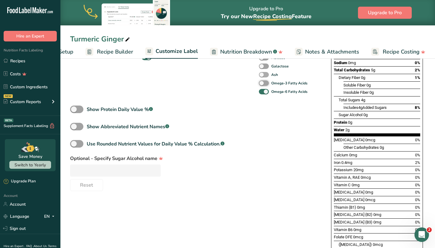
click at [259, 83] on input "Omega-3 Fatty Acids" at bounding box center [261, 83] width 4 height 4
checkbox input "true"
click at [259, 74] on span at bounding box center [264, 75] width 10 height 6
click at [259, 74] on input "Ash" at bounding box center [261, 74] width 4 height 4
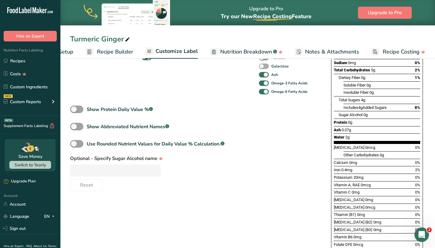
click at [259, 28] on div "Water" at bounding box center [265, 24] width 13 height 8
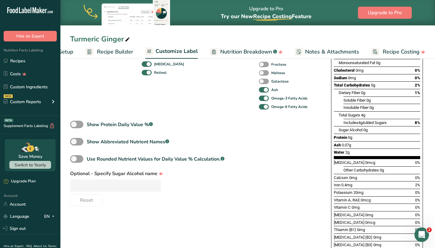
scroll to position [170, 0]
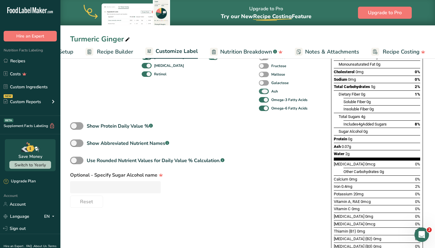
click at [259, 93] on span at bounding box center [264, 91] width 10 height 6
click at [259, 93] on input "Ash" at bounding box center [261, 91] width 4 height 4
checkbox input "false"
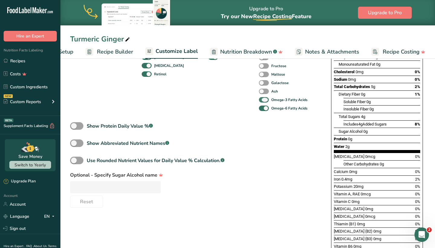
click at [259, 98] on span at bounding box center [264, 100] width 10 height 6
click at [259, 98] on input "Omega-3 Fatty Acids" at bounding box center [261, 100] width 4 height 4
checkbox input "false"
click at [259, 109] on span at bounding box center [264, 108] width 10 height 6
click at [259, 109] on input "Omega-6 Fatty Acids" at bounding box center [261, 108] width 4 height 4
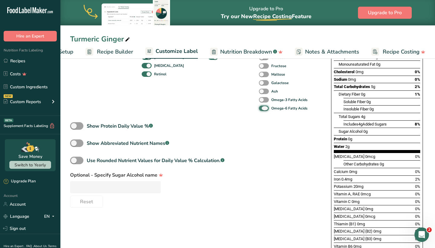
checkbox input "false"
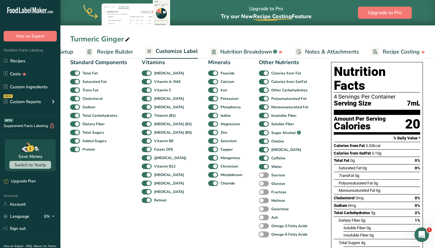
scroll to position [45, 0]
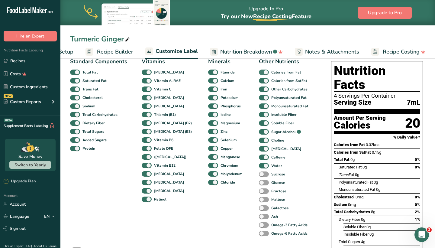
click at [259, 72] on span at bounding box center [264, 72] width 10 height 6
click at [259, 72] on input "Calories from Fat" at bounding box center [261, 72] width 4 height 4
checkbox input "false"
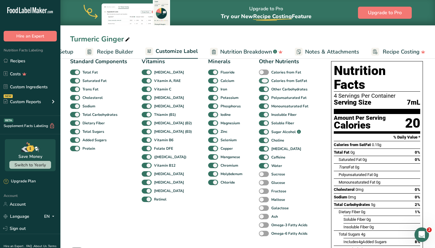
click at [259, 79] on span at bounding box center [264, 81] width 10 height 6
click at [259, 79] on input "Calories from SatFat" at bounding box center [261, 81] width 4 height 4
checkbox input "false"
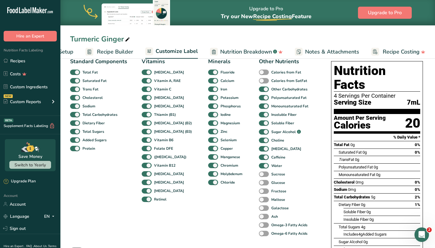
drag, startPoint x: 255, startPoint y: 89, endPoint x: 255, endPoint y: 93, distance: 4.5
click at [259, 88] on span at bounding box center [264, 89] width 10 height 6
click at [259, 88] on input "Other Carbohydrates" at bounding box center [261, 89] width 4 height 4
checkbox input "false"
click at [259, 93] on div "Polyunsaturated Fat" at bounding box center [265, 97] width 13 height 8
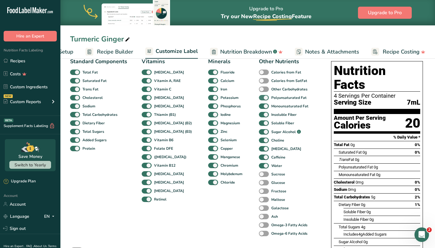
click at [259, 100] on span at bounding box center [264, 98] width 10 height 6
click at [259, 99] on input "Polyunsaturated Fat" at bounding box center [261, 97] width 4 height 4
checkbox input "false"
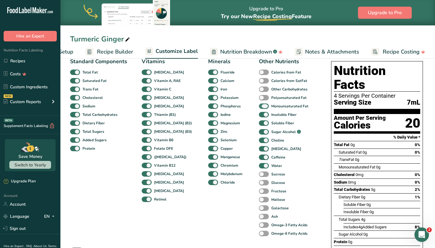
click at [259, 107] on span at bounding box center [264, 106] width 10 height 6
click at [259, 107] on input "Monounsaturated Fat" at bounding box center [261, 106] width 4 height 4
checkbox input "false"
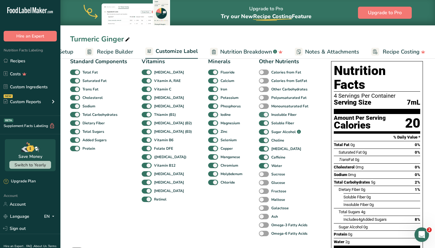
click at [259, 115] on span at bounding box center [264, 115] width 10 height 6
click at [259, 115] on input "Insoluble Fiber" at bounding box center [261, 114] width 4 height 4
checkbox input "false"
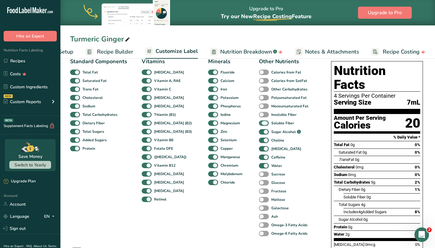
click at [259, 121] on span at bounding box center [264, 123] width 10 height 6
click at [259, 121] on input "Soluble Fiber" at bounding box center [261, 123] width 4 height 4
checkbox input "false"
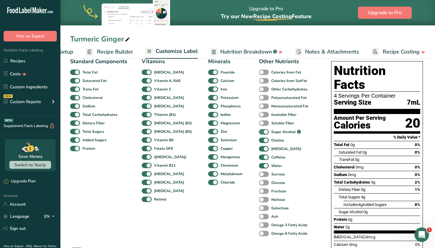
click at [259, 133] on span at bounding box center [264, 132] width 10 height 6
click at [259, 133] on input "Sugar Alcohol .a-a{fill:#347362;}.b-a{fill:#fff;}" at bounding box center [261, 132] width 4 height 4
checkbox input "false"
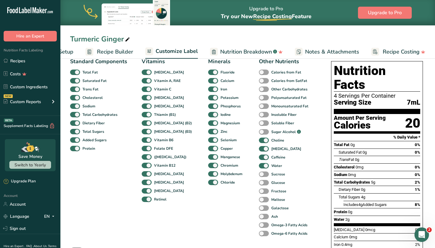
click at [259, 137] on div "Choline" at bounding box center [265, 140] width 13 height 8
click at [259, 148] on span at bounding box center [264, 149] width 10 height 6
click at [259, 148] on input "[MEDICAL_DATA]" at bounding box center [261, 148] width 4 height 4
checkbox input "false"
click at [259, 156] on span at bounding box center [264, 157] width 10 height 6
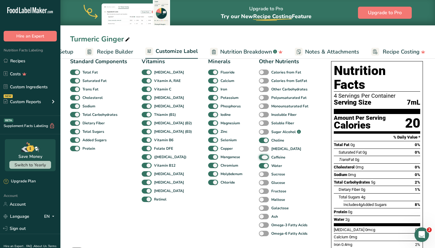
click at [259, 156] on input "Caffeine" at bounding box center [261, 157] width 4 height 4
checkbox input "false"
click at [259, 164] on span at bounding box center [264, 166] width 10 height 6
click at [259, 164] on input "Water" at bounding box center [261, 165] width 4 height 4
checkbox input "false"
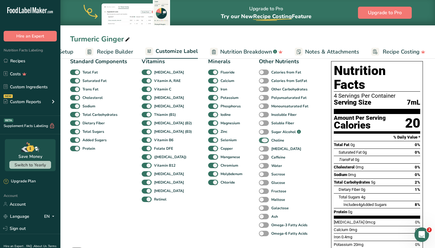
click at [259, 140] on span at bounding box center [264, 140] width 10 height 6
click at [259, 140] on input "Choline" at bounding box center [261, 140] width 4 height 4
checkbox input "false"
click at [208, 182] on span at bounding box center [213, 182] width 10 height 6
click at [208, 182] on input "Chloride" at bounding box center [210, 182] width 4 height 4
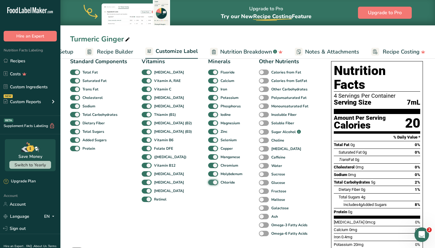
checkbox input "false"
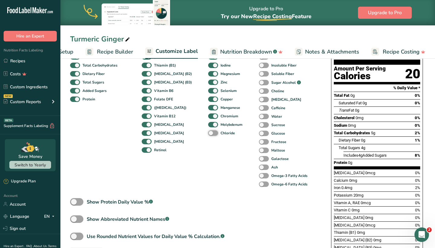
scroll to position [93, 0]
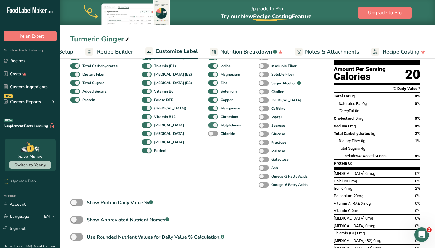
click at [208, 124] on span at bounding box center [213, 125] width 10 height 6
click at [208, 124] on input "Molybdenum" at bounding box center [210, 125] width 4 height 4
checkbox input "false"
click at [208, 119] on span at bounding box center [213, 117] width 10 height 6
click at [208, 118] on input "Chromium" at bounding box center [210, 116] width 4 height 4
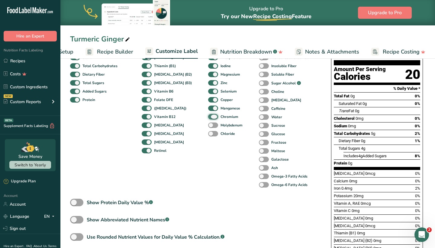
checkbox input "false"
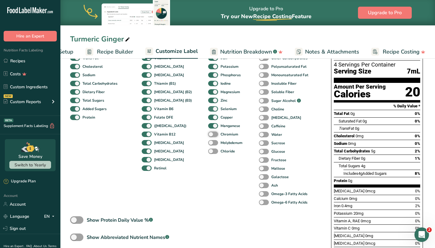
scroll to position [76, 0]
click at [208, 84] on span at bounding box center [213, 84] width 10 height 6
click at [208, 84] on input "Iodine" at bounding box center [210, 83] width 4 height 4
checkbox input "false"
click at [208, 90] on span at bounding box center [213, 92] width 10 height 6
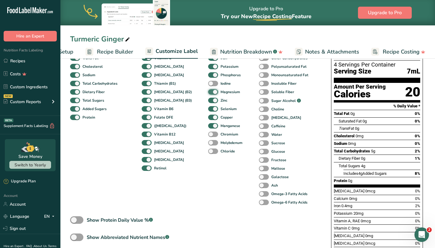
click at [208, 90] on input "Magnesium" at bounding box center [210, 92] width 4 height 4
click at [208, 93] on span at bounding box center [213, 92] width 10 height 6
click at [208, 93] on input "Magnesium" at bounding box center [210, 92] width 4 height 4
checkbox input "true"
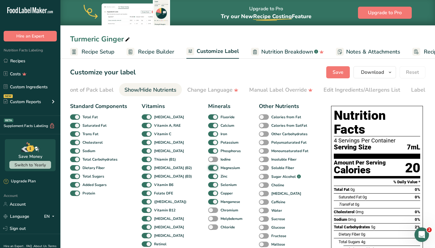
scroll to position [0, 0]
click at [103, 51] on span "Recipe Setup" at bounding box center [98, 52] width 33 height 8
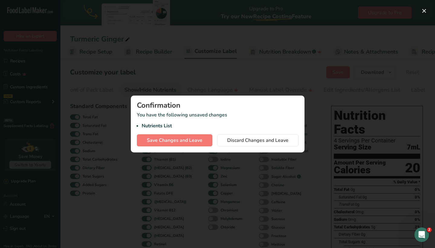
click at [145, 53] on div at bounding box center [217, 124] width 435 height 248
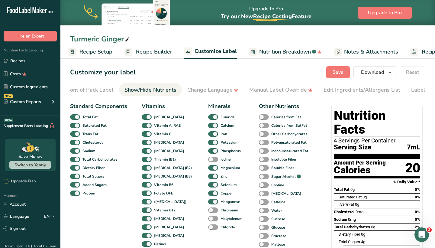
click at [148, 47] on link "Recipe Builder" at bounding box center [148, 52] width 48 height 14
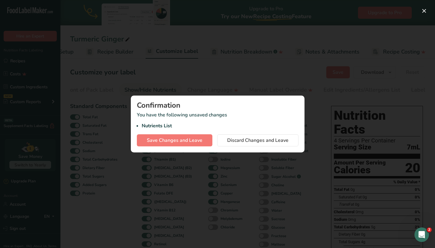
scroll to position [0, 41]
click at [176, 139] on span "Save Changes and Leave" at bounding box center [175, 140] width 56 height 7
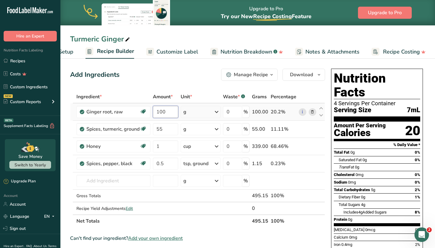
click at [170, 111] on input "100" at bounding box center [165, 112] width 25 height 12
type input "200"
click at [169, 130] on div "Ingredient * Amount * Unit * Waste * .a-a{fill:#347362;}.b-a{fill:#fff;} Grams …" at bounding box center [197, 158] width 255 height 137
click at [169, 130] on input "55" at bounding box center [165, 129] width 25 height 12
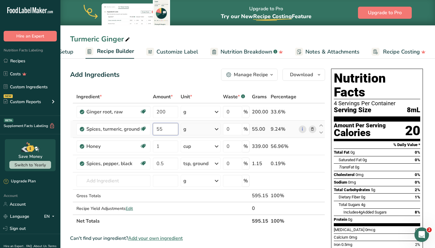
click at [169, 130] on input "55" at bounding box center [165, 129] width 25 height 12
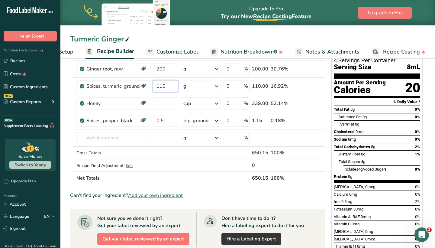
scroll to position [19, 0]
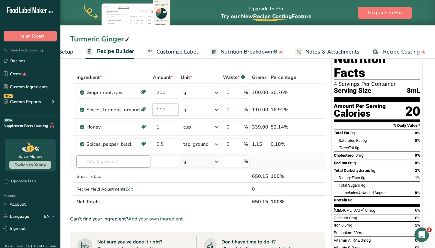
type input "110"
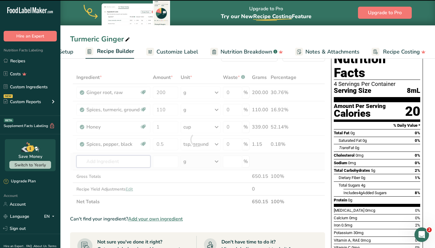
click at [105, 156] on div "Ingredient * Amount * Unit * Waste * .a-a{fill:#347362;}.b-a{fill:#fff;} Grams …" at bounding box center [197, 139] width 255 height 137
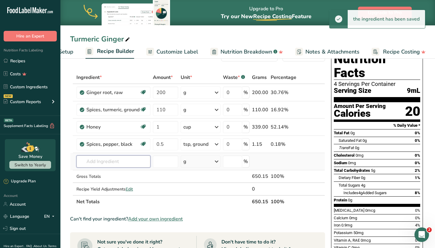
click at [107, 160] on input "text" at bounding box center [113, 161] width 74 height 12
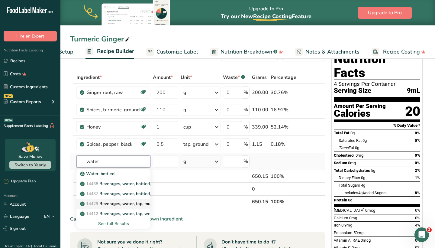
scroll to position [31, 0]
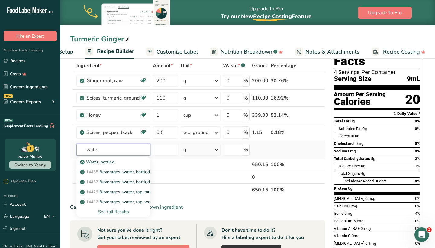
type input "water"
click at [106, 211] on div "See full Results" at bounding box center [113, 211] width 64 height 6
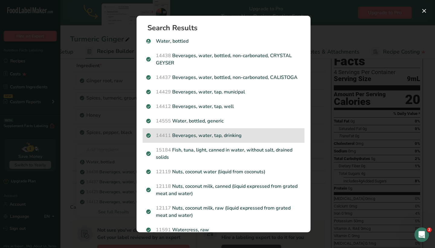
scroll to position [1, 0]
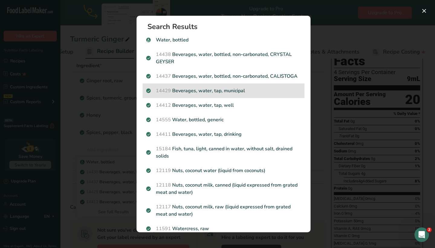
click at [213, 92] on p "14429 [GEOGRAPHIC_DATA], water, tap, municipal" at bounding box center [223, 90] width 155 height 7
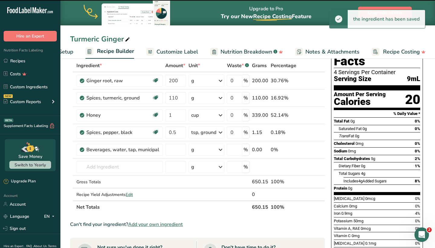
type input "0"
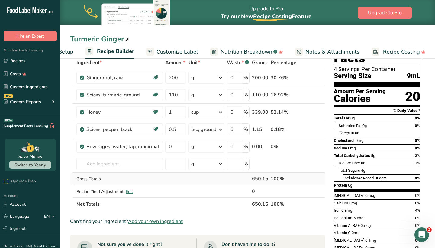
scroll to position [34, 0]
click at [216, 148] on div "g" at bounding box center [206, 146] width 36 height 12
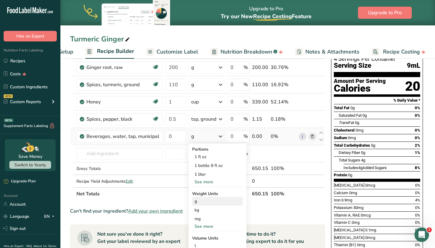
scroll to position [50, 0]
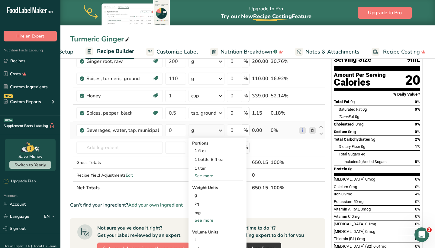
click at [203, 177] on div "See more" at bounding box center [217, 175] width 51 height 6
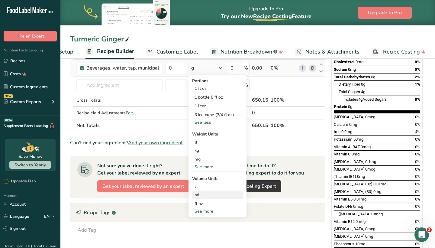
scroll to position [121, 0]
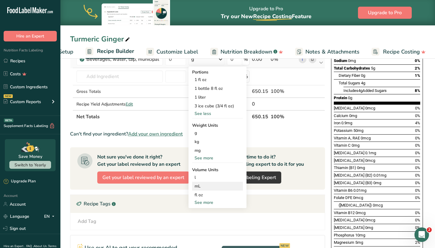
click at [204, 187] on div "mL" at bounding box center [218, 186] width 46 height 6
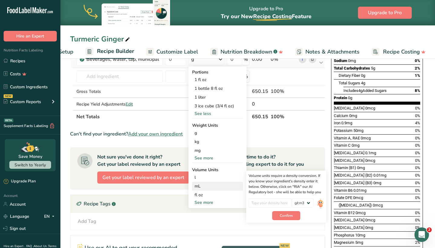
click at [324, 204] on div "Volume units require a density conversion. If you know your ingredient's densit…" at bounding box center [286, 196] width 80 height 52
click at [320, 206] on img at bounding box center [320, 203] width 7 height 11
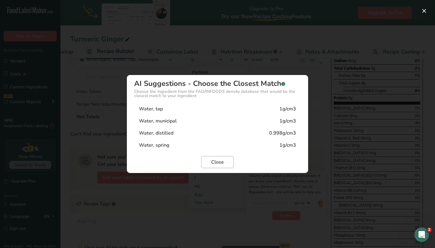
click at [223, 162] on span "Close" at bounding box center [217, 161] width 13 height 7
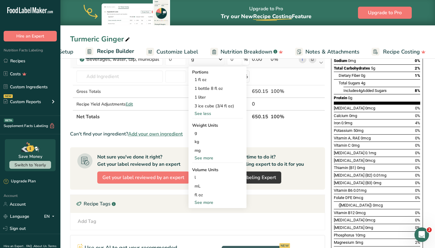
click at [188, 220] on div "Add Tag Standard Tags Custom Tags Source of Antioxidants [MEDICAL_DATA] Effect …" at bounding box center [197, 220] width 245 height 7
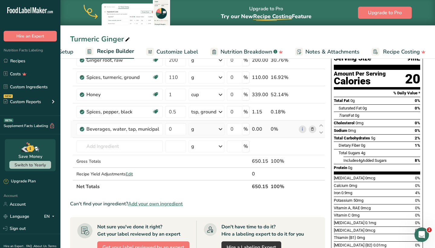
scroll to position [49, 0]
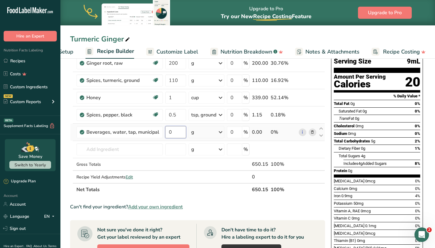
click at [176, 128] on input "0" at bounding box center [175, 132] width 21 height 12
click at [204, 130] on div "Ingredient * Amount * Unit * Waste * .a-a{fill:#347362;}.b-a{fill:#fff;} Grams …" at bounding box center [197, 119] width 255 height 154
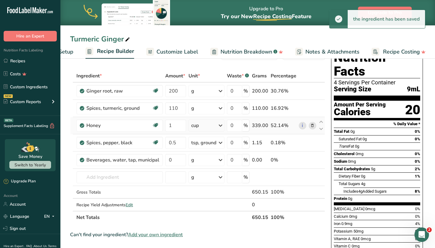
scroll to position [21, 0]
click at [207, 126] on div "cup" at bounding box center [206, 125] width 36 height 12
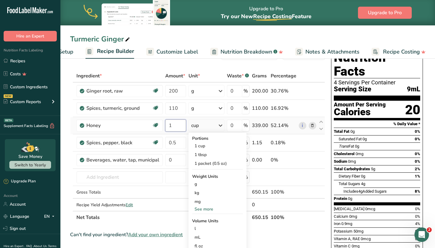
click at [180, 127] on input "1" at bounding box center [175, 125] width 21 height 12
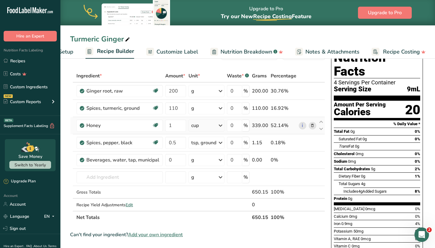
click at [204, 128] on div "Ingredient * Amount * Unit * Waste * .a-a{fill:#347362;}.b-a{fill:#fff;} Grams …" at bounding box center [197, 146] width 255 height 154
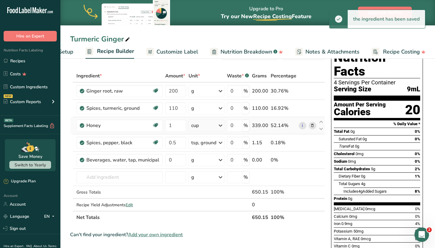
click at [221, 125] on icon at bounding box center [220, 125] width 7 height 11
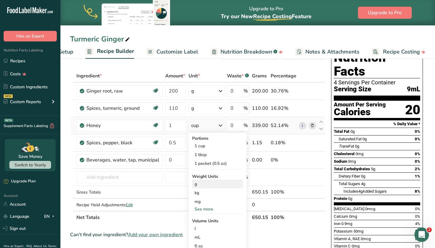
click at [200, 184] on div "g" at bounding box center [217, 183] width 51 height 9
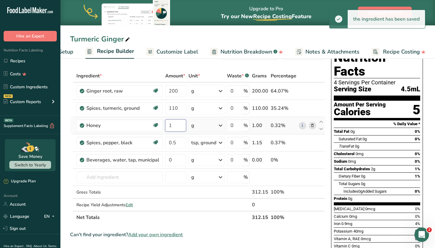
click at [175, 126] on input "1" at bounding box center [175, 125] width 21 height 12
type input "2"
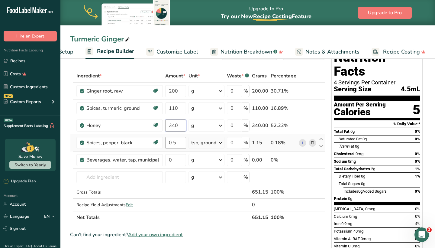
type input "340"
click at [177, 140] on div "Ingredient * Amount * Unit * Waste * .a-a{fill:#347362;}.b-a{fill:#fff;} Grams …" at bounding box center [197, 146] width 255 height 154
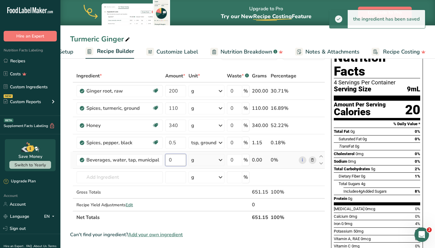
click at [171, 160] on div "Ingredient * Amount * Unit * Waste * .a-a{fill:#347362;}.b-a{fill:#fff;} Grams …" at bounding box center [197, 146] width 255 height 154
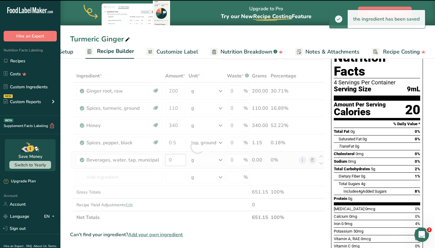
click at [171, 160] on div at bounding box center [197, 146] width 255 height 154
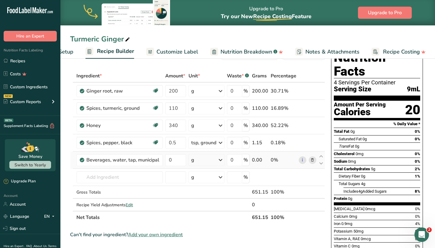
click at [212, 161] on div "g" at bounding box center [206, 160] width 36 height 12
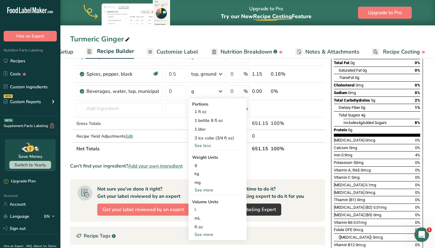
scroll to position [198, 0]
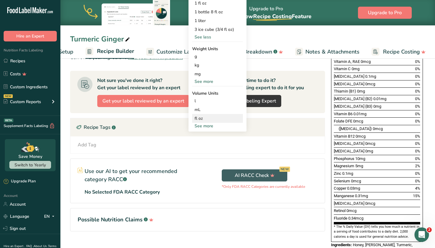
click at [205, 120] on div "fl oz" at bounding box center [218, 118] width 46 height 6
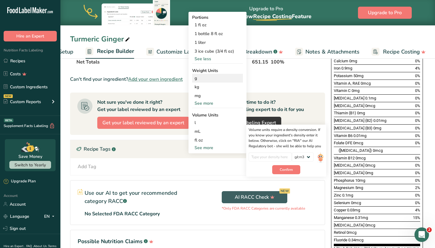
scroll to position [176, 0]
click at [203, 84] on div "kg" at bounding box center [217, 86] width 51 height 9
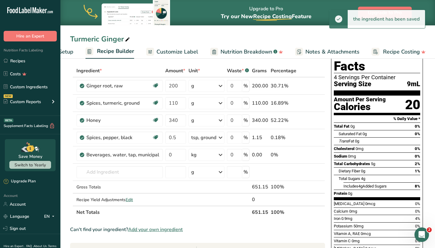
scroll to position [0, 0]
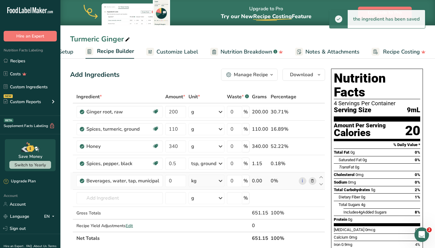
click at [223, 184] on icon at bounding box center [220, 180] width 7 height 11
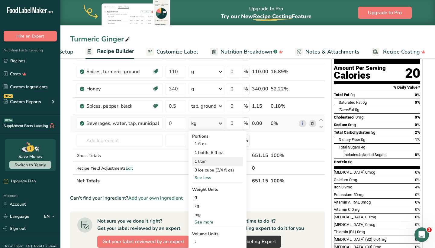
scroll to position [58, 0]
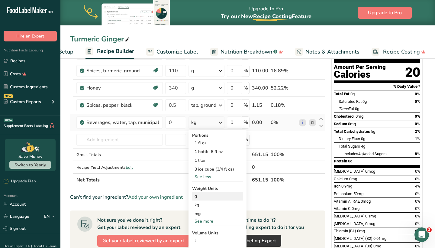
click at [202, 197] on div "g" at bounding box center [217, 195] width 51 height 9
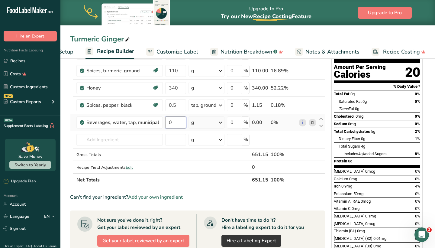
click at [175, 123] on input "0" at bounding box center [175, 122] width 21 height 12
type input "946"
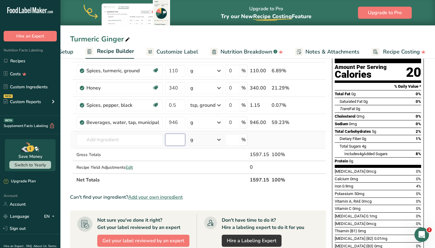
click at [181, 136] on div "Ingredient * Amount * Unit * Waste * .a-a{fill:#347362;}.b-a{fill:#fff;} Grams …" at bounding box center [198, 109] width 256 height 154
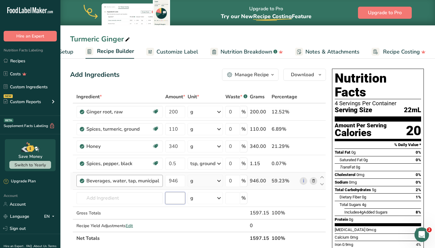
scroll to position [3, 0]
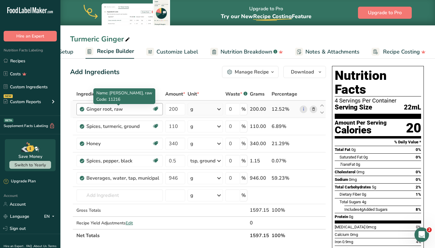
click at [129, 108] on div "Ginger root, raw" at bounding box center [119, 108] width 66 height 7
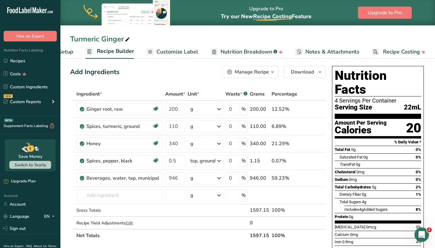
click at [138, 76] on div "Add Ingredients Manage Recipe Delete Recipe Duplicate Recipe Scale Recipe Save …" at bounding box center [198, 72] width 256 height 12
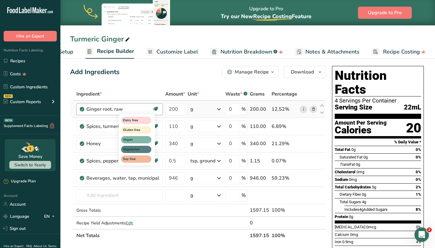
scroll to position [8, 0]
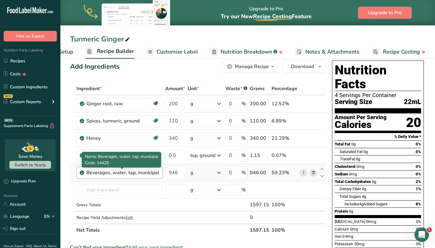
click at [108, 173] on div "Beverages, water, tap, municipal" at bounding box center [122, 172] width 73 height 7
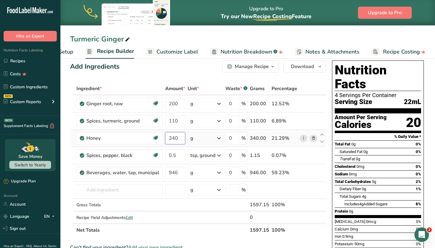
click at [175, 141] on input "340" at bounding box center [175, 138] width 20 height 12
click at [177, 141] on input "340" at bounding box center [175, 138] width 20 height 12
type input "170"
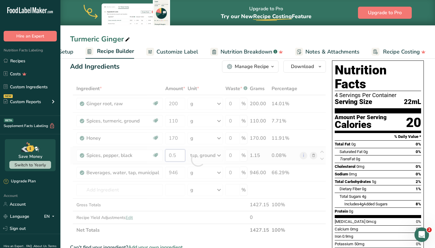
click at [176, 160] on div "Ingredient * Amount * Unit * Waste * .a-a{fill:#347362;}.b-a{fill:#fff;} Grams …" at bounding box center [198, 159] width 256 height 154
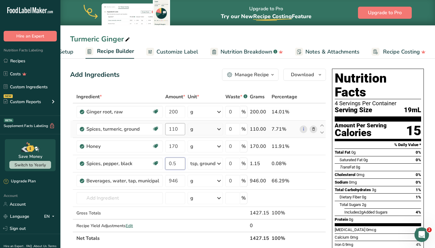
scroll to position [0, 0]
